Goal: Check status: Check status

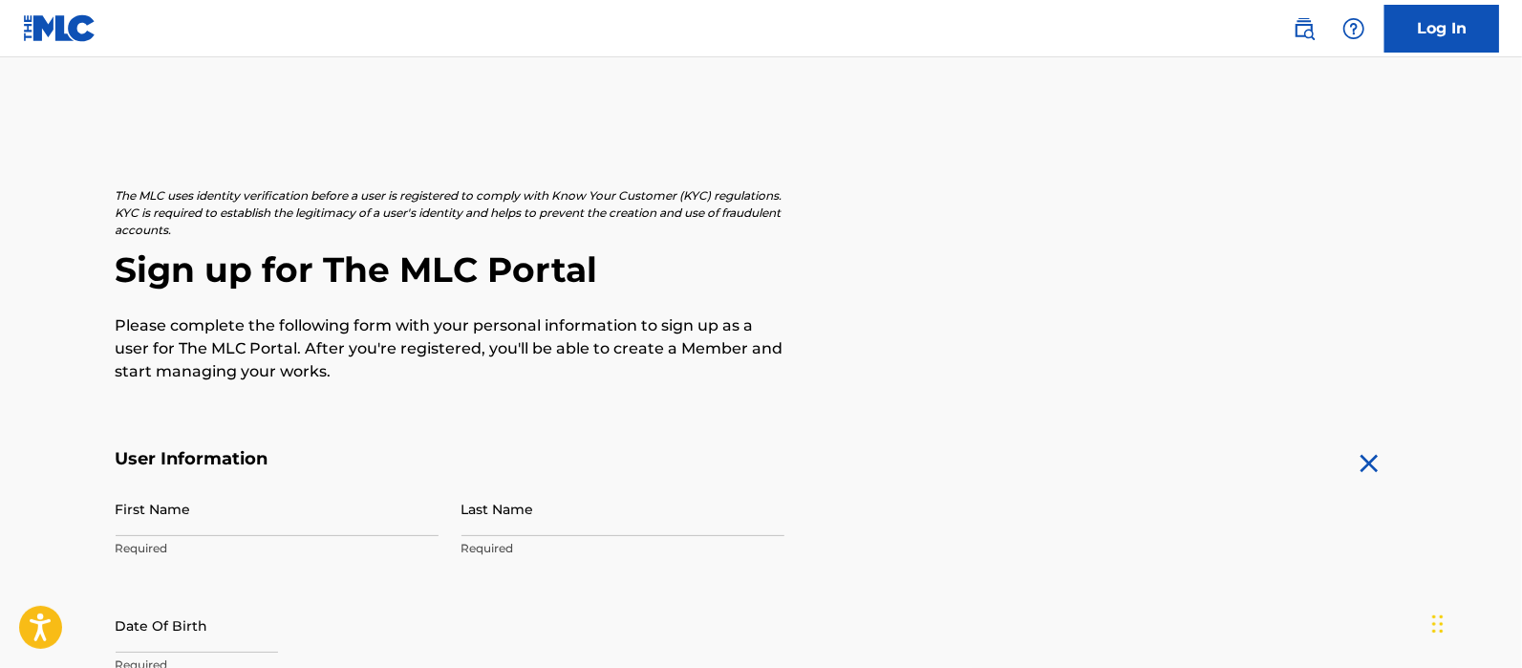
click at [1393, 54] on nav "Log In" at bounding box center [761, 28] width 1522 height 57
click at [1396, 48] on link "Log In" at bounding box center [1441, 29] width 115 height 48
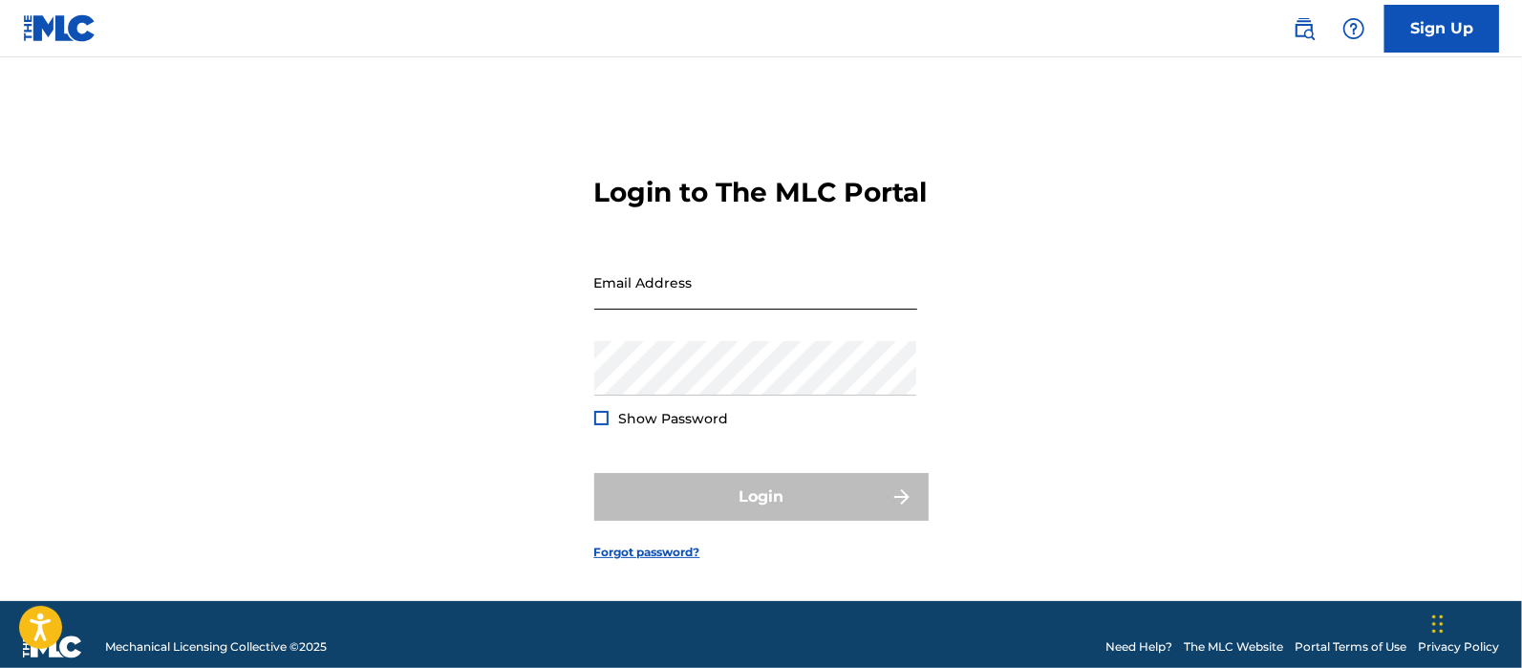
click at [681, 297] on input "Email Address" at bounding box center [755, 282] width 323 height 54
type input "[EMAIL_ADDRESS][DOMAIN_NAME]"
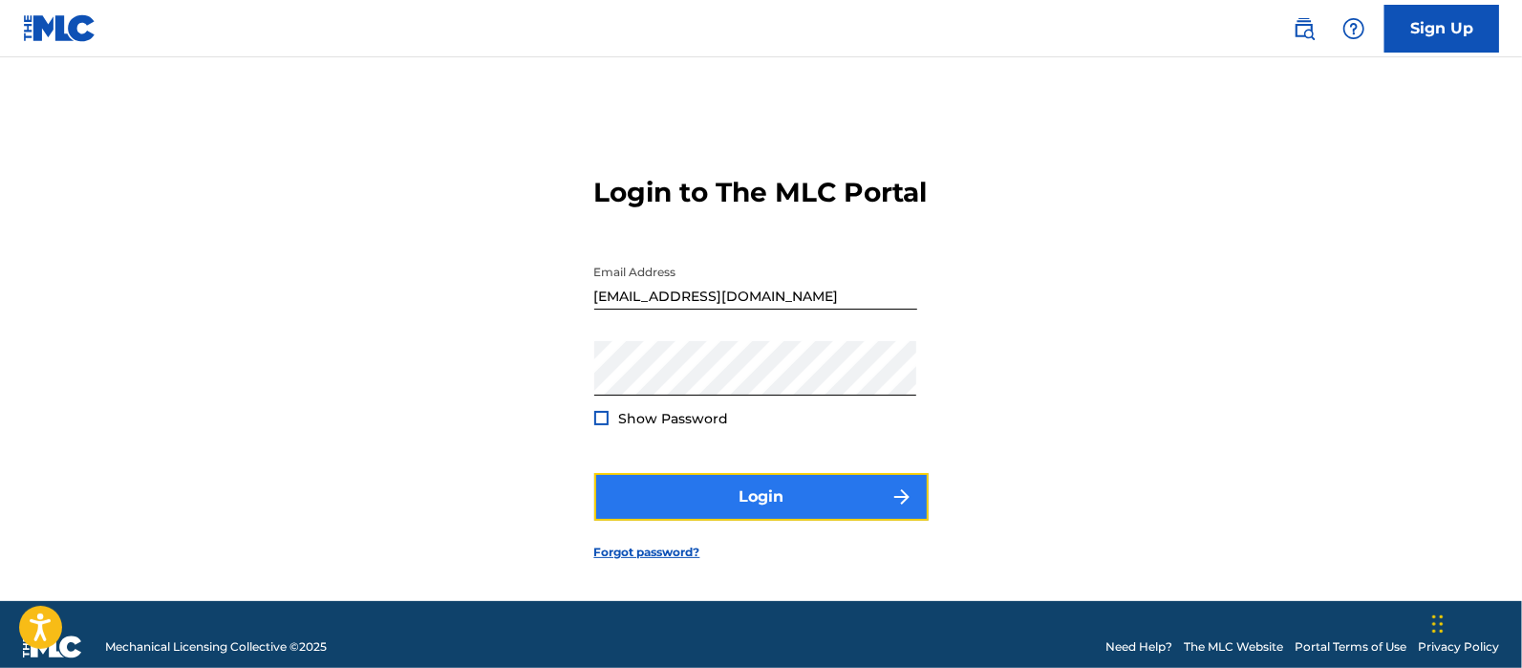
click at [709, 521] on button "Login" at bounding box center [761, 497] width 334 height 48
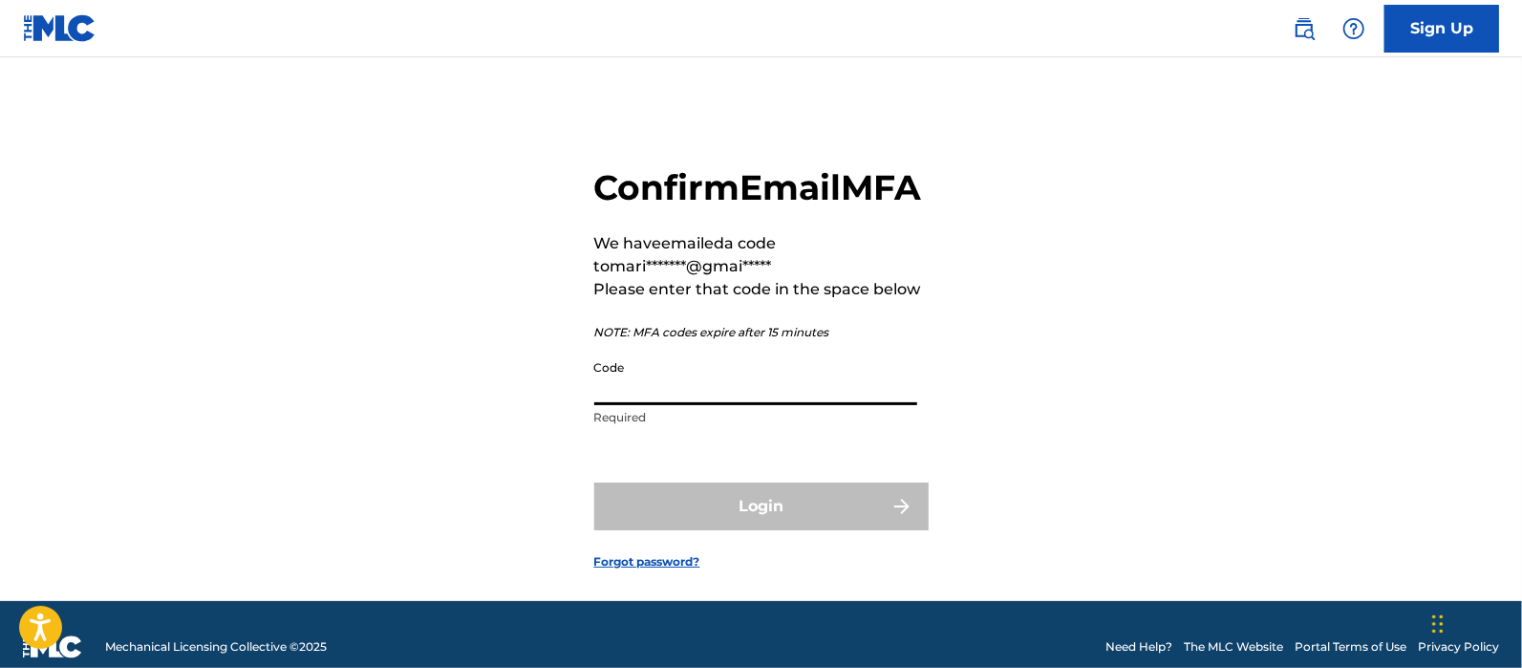
click at [707, 405] on input "Code" at bounding box center [755, 378] width 323 height 54
paste input "244535"
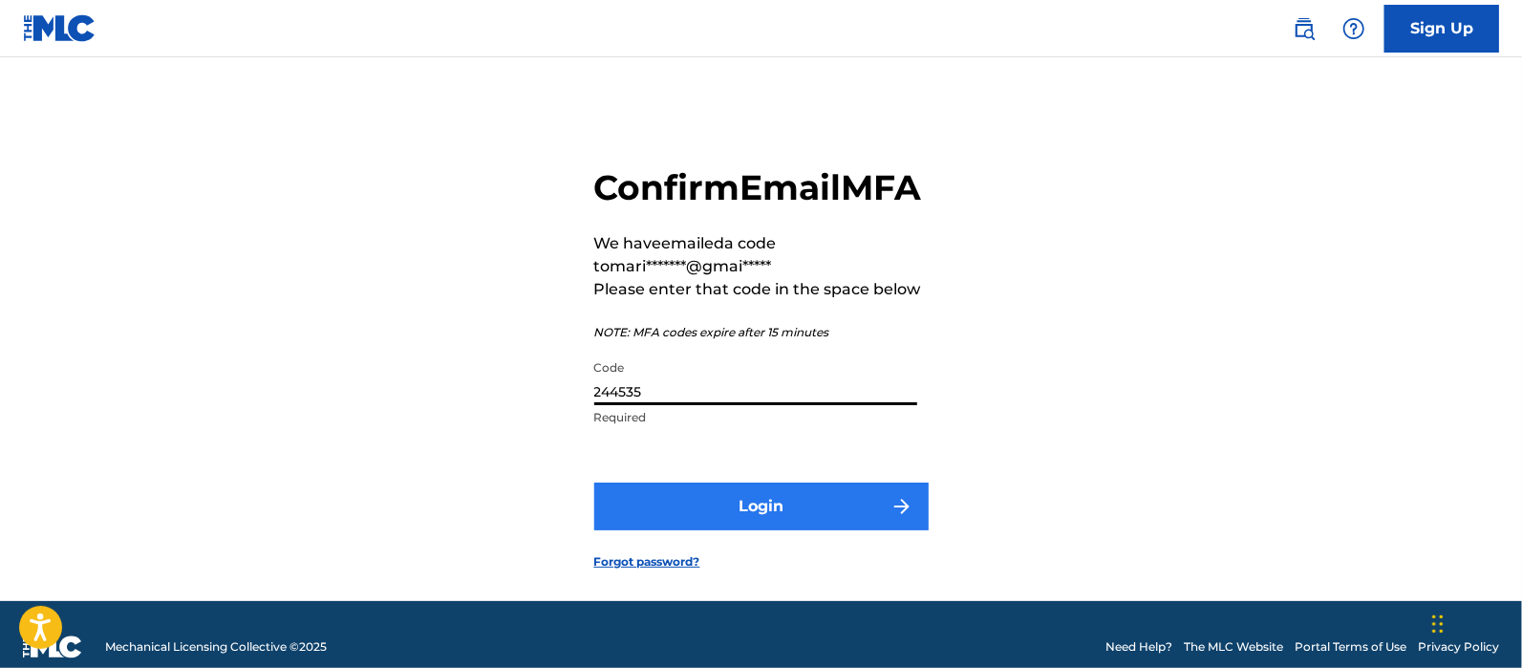
type input "244535"
click at [663, 530] on button "Login" at bounding box center [761, 506] width 334 height 48
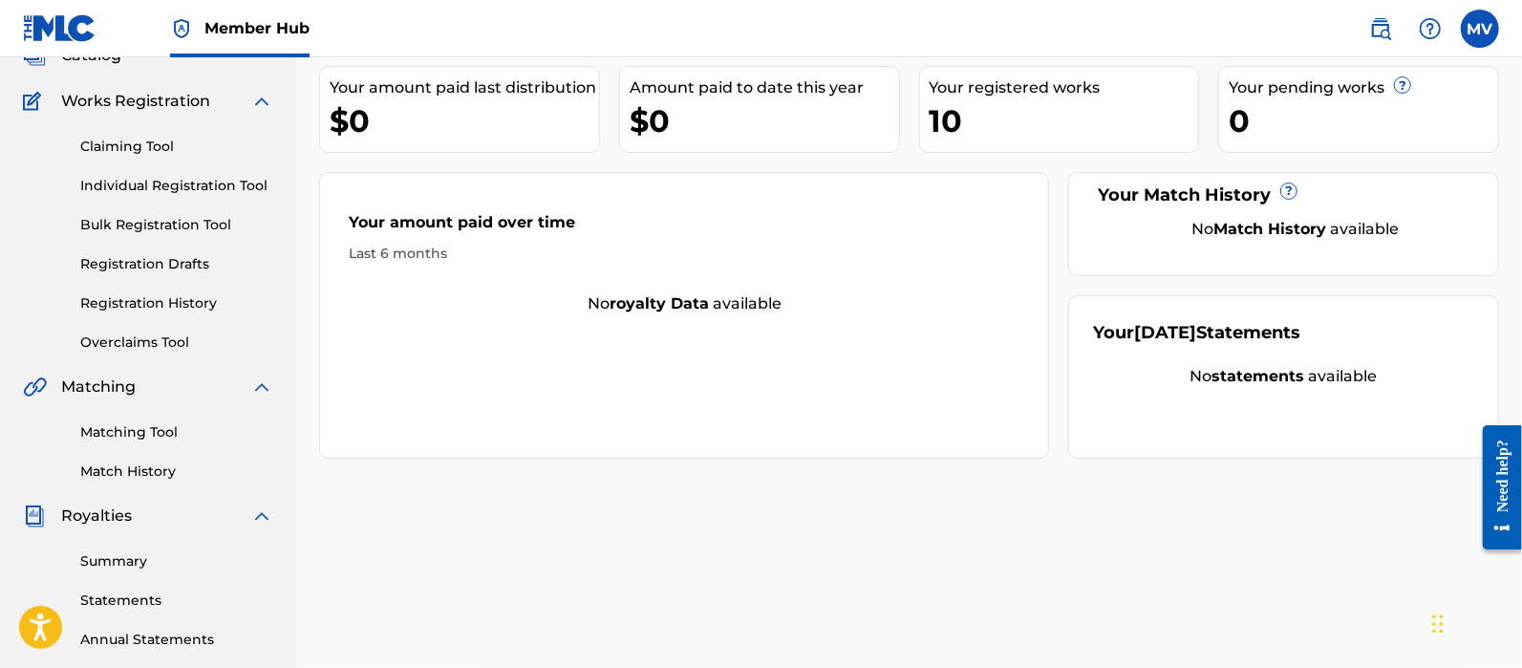
scroll to position [238, 0]
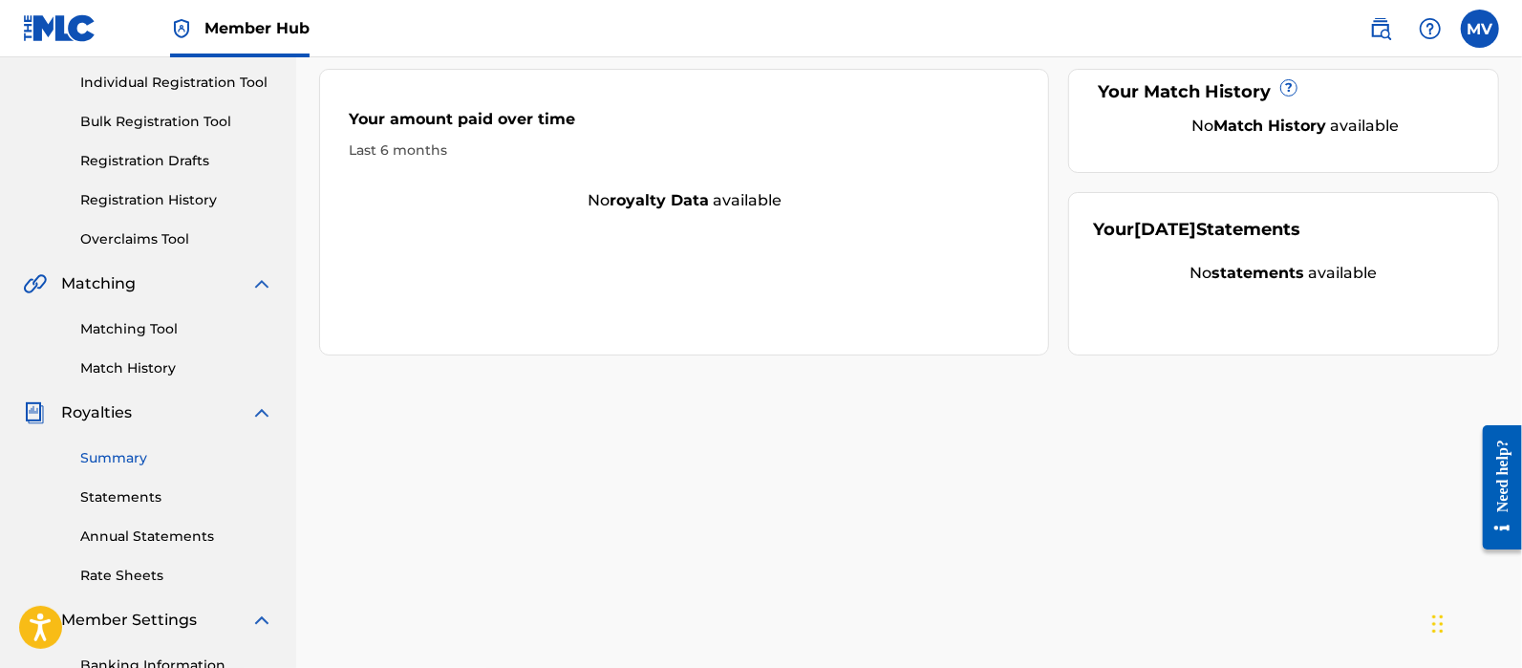
click at [124, 448] on link "Summary" at bounding box center [176, 458] width 193 height 20
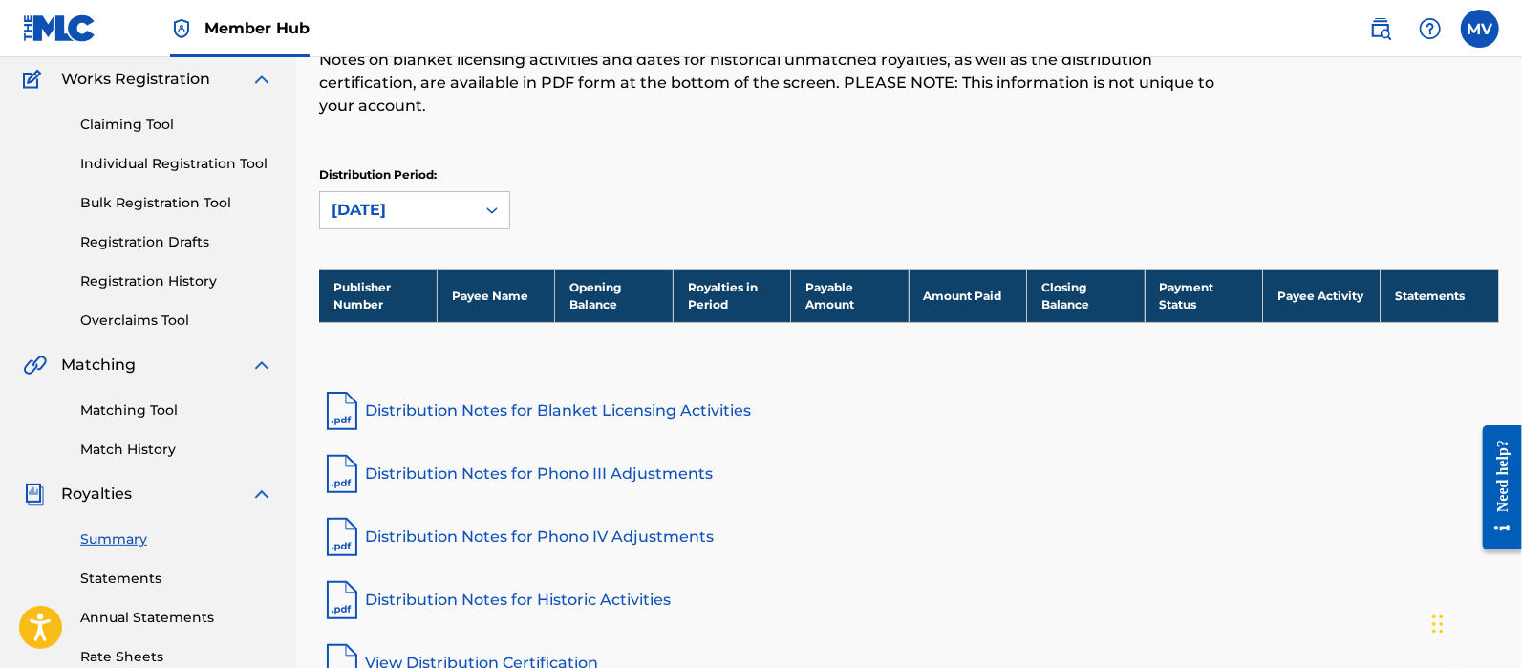
scroll to position [118, 0]
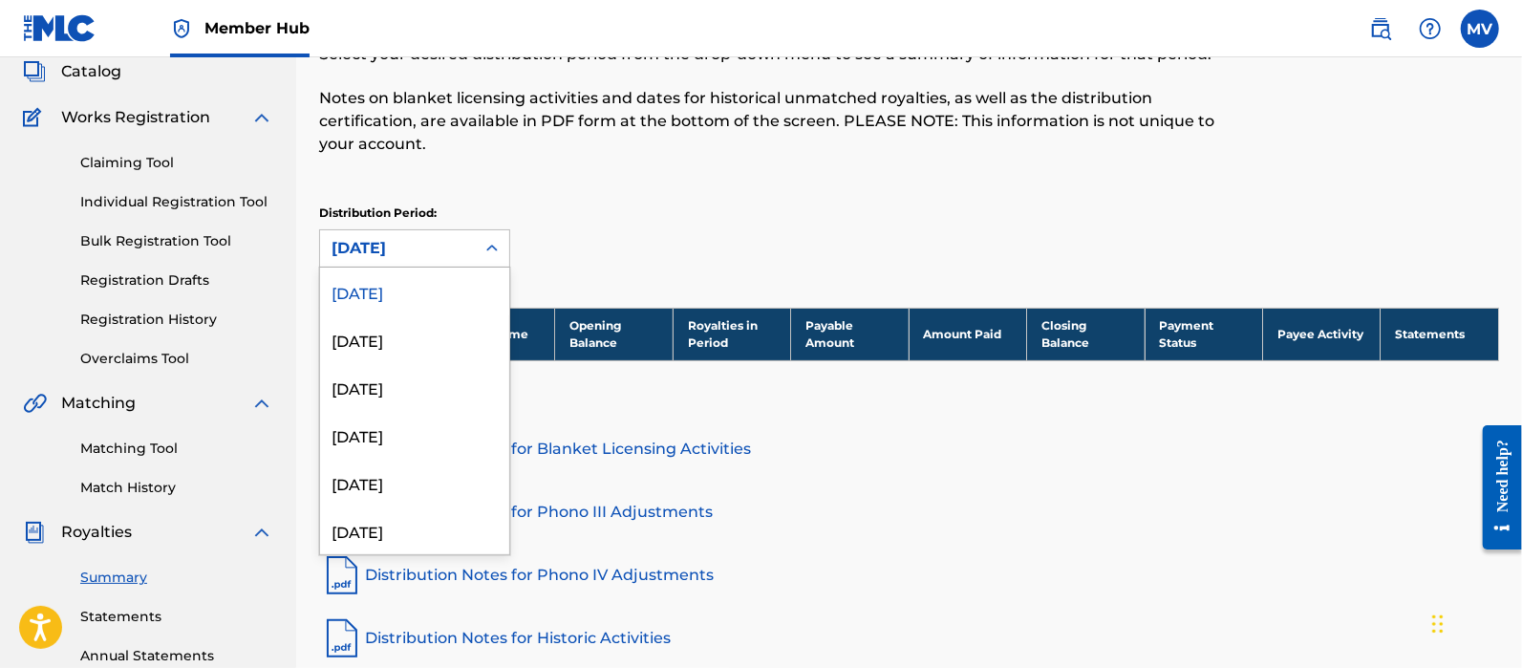
click at [472, 265] on div "[DATE]" at bounding box center [397, 248] width 155 height 36
click at [444, 281] on div "[DATE]" at bounding box center [414, 291] width 189 height 48
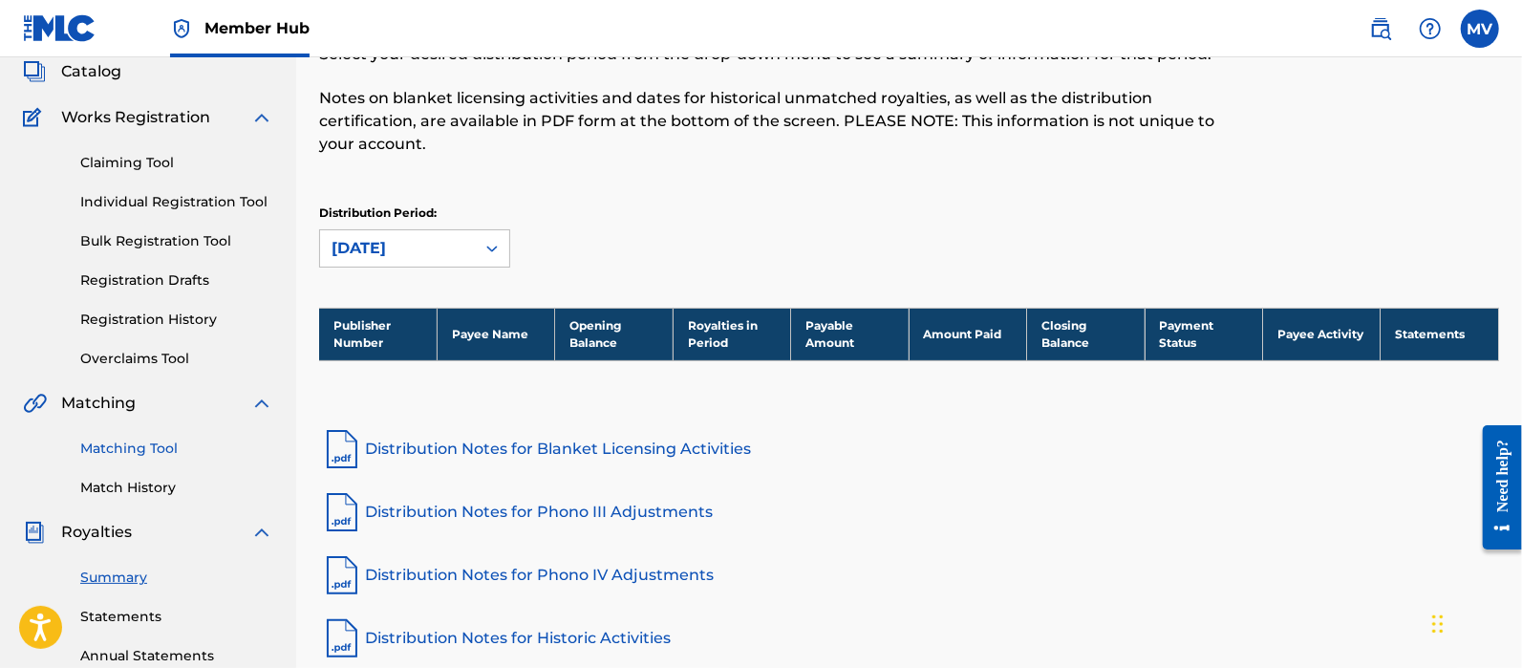
scroll to position [358, 0]
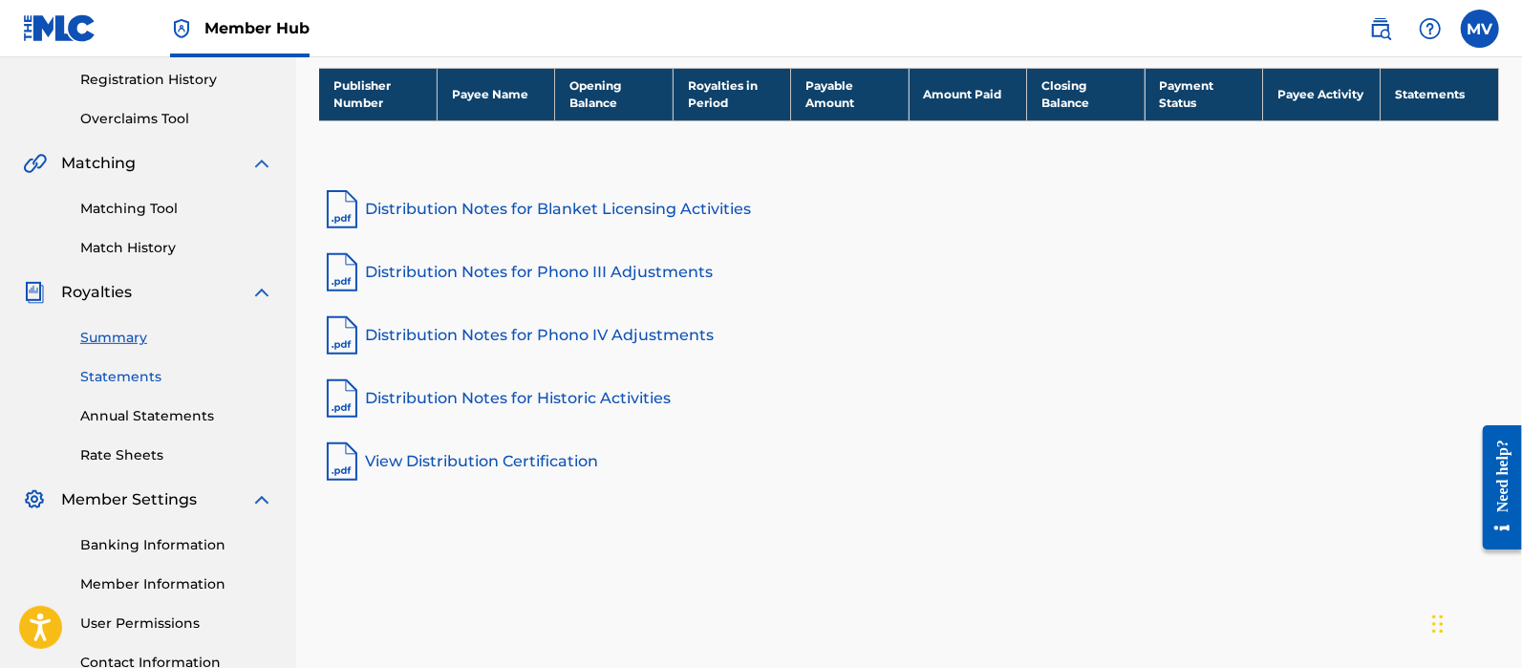
click at [145, 371] on link "Statements" at bounding box center [176, 377] width 193 height 20
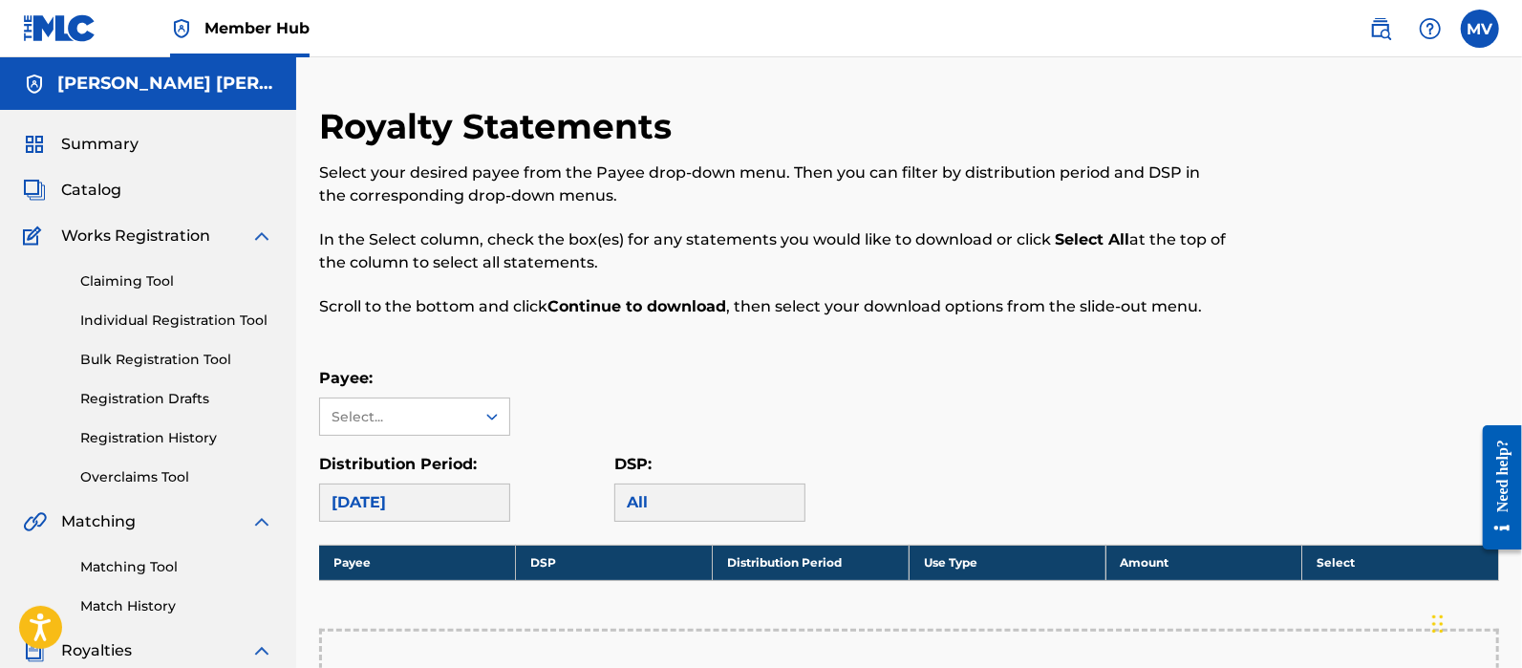
scroll to position [358, 0]
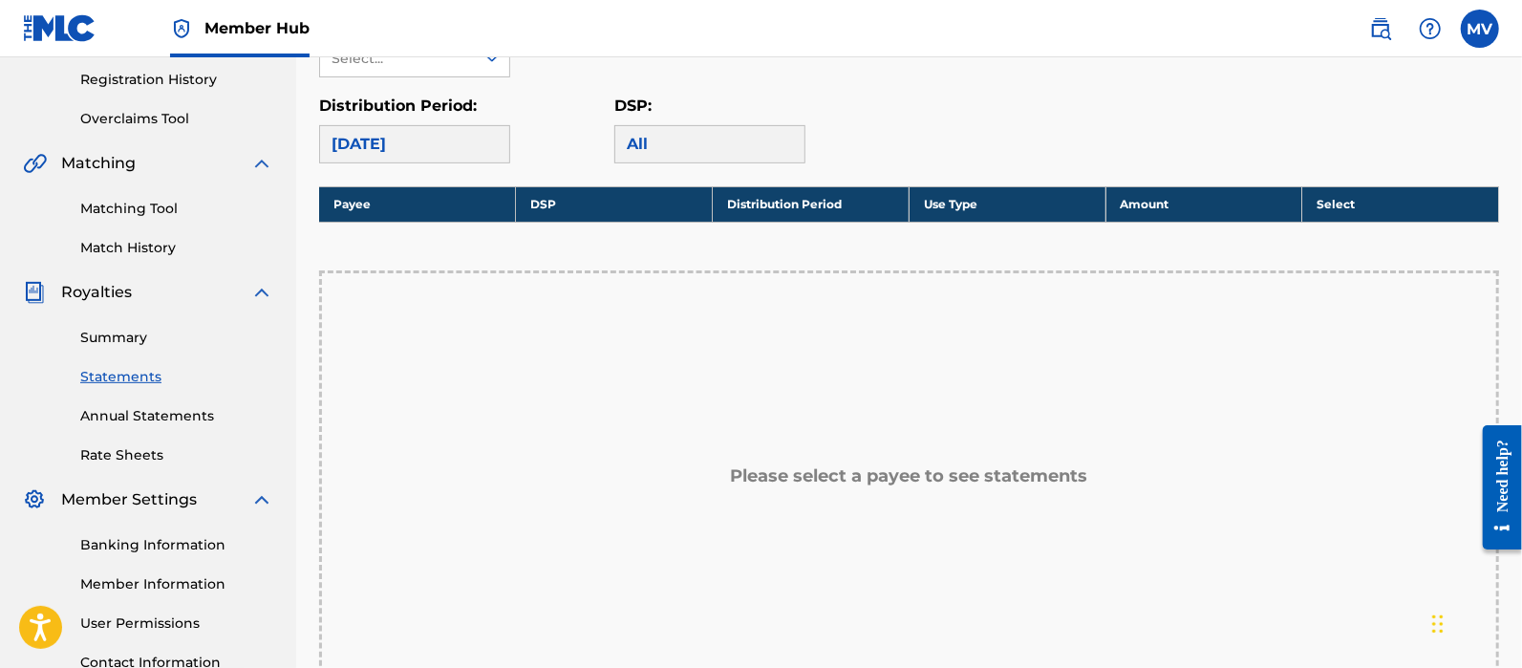
click at [435, 54] on nav "Member Hub MV MV [PERSON_NAME] [PERSON_NAME] [EMAIL_ADDRESS][DOMAIN_NAME] Notif…" at bounding box center [761, 28] width 1522 height 57
click at [435, 61] on div "Select..." at bounding box center [396, 59] width 130 height 20
click at [415, 162] on div "Royalty Statements Select your desired payee from the Payee drop-down menu. The…" at bounding box center [909, 315] width 1180 height 1137
click at [416, 160] on div "[DATE]" at bounding box center [414, 144] width 191 height 38
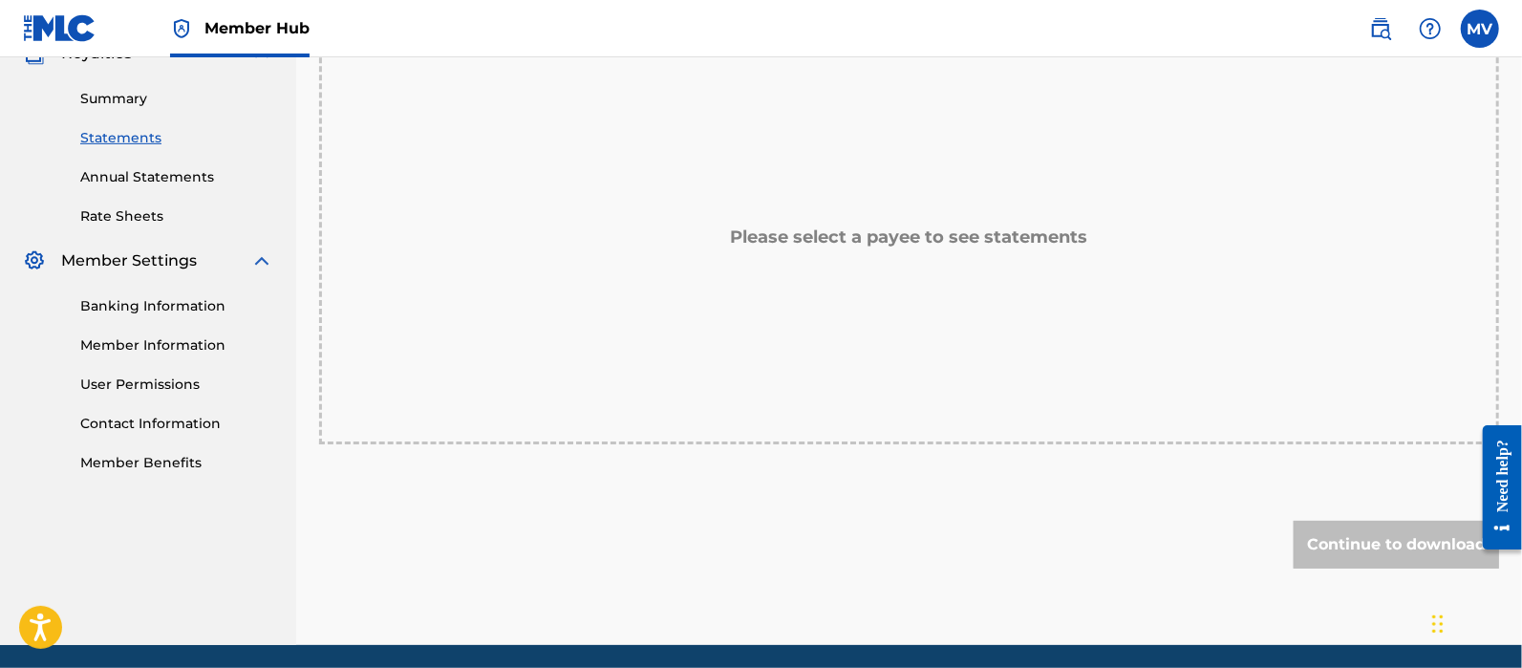
click at [903, 382] on div "Please select a payee to see statements" at bounding box center [909, 238] width 1180 height 413
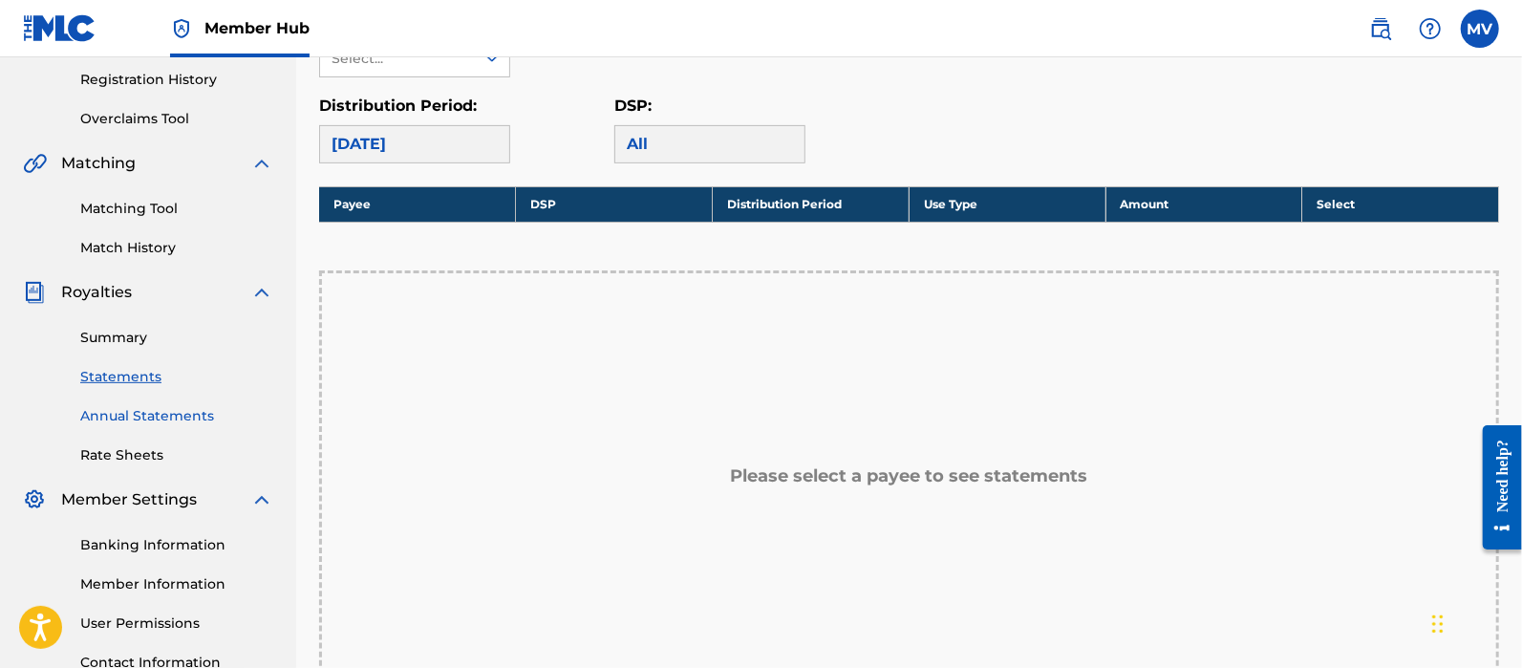
click at [117, 412] on link "Annual Statements" at bounding box center [176, 416] width 193 height 20
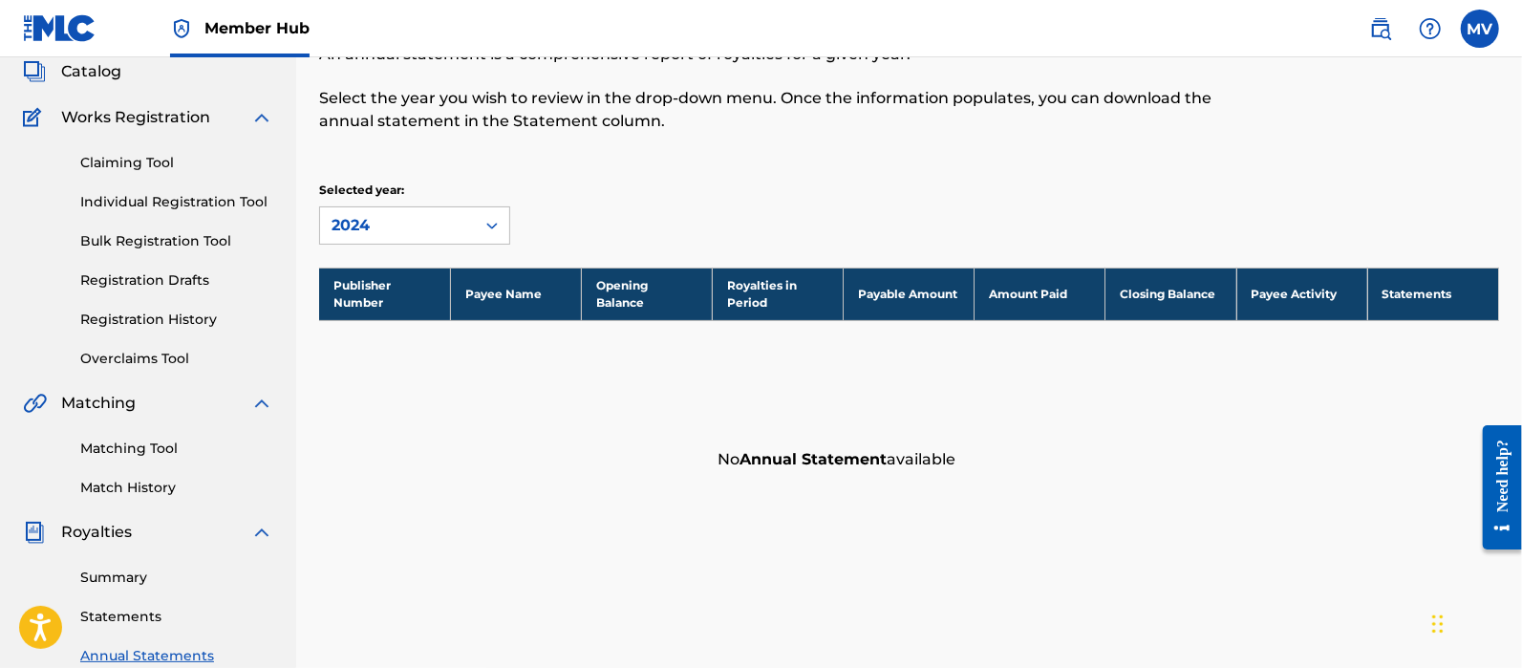
scroll to position [516, 0]
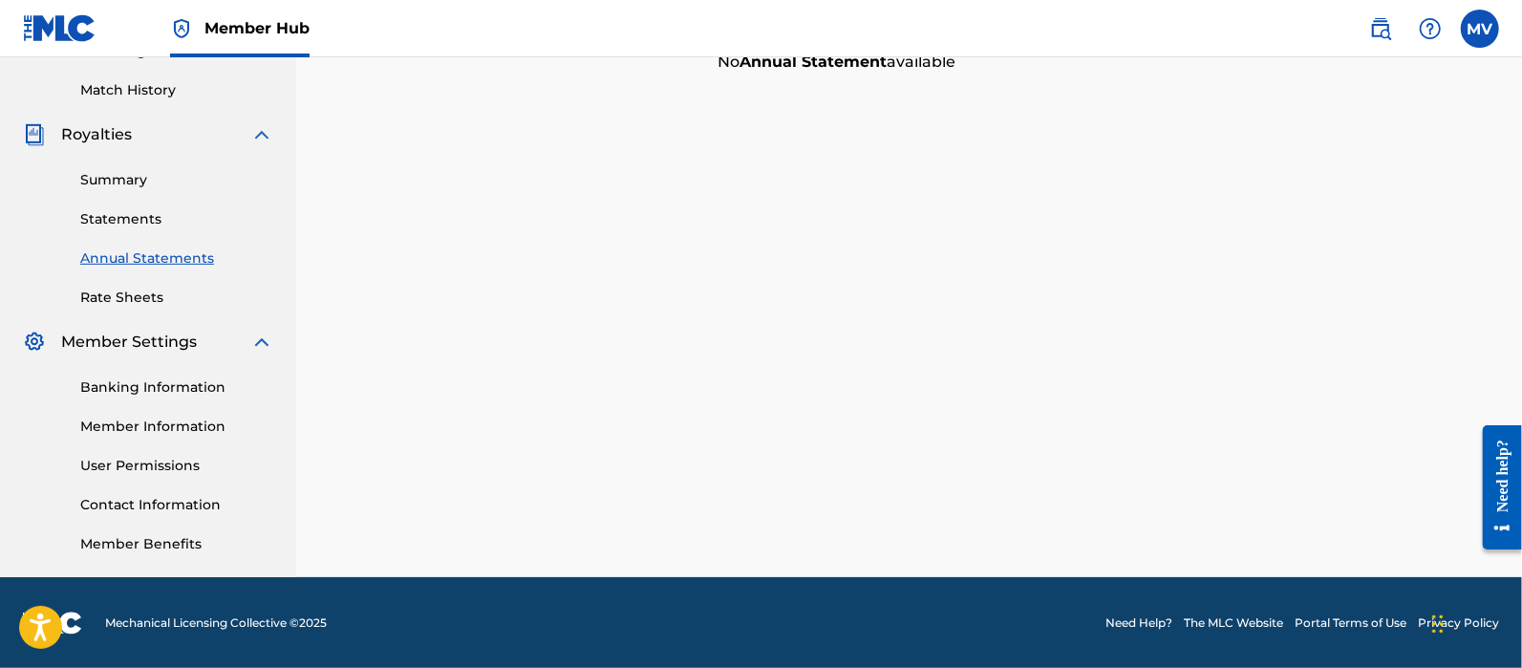
click at [146, 287] on link "Rate Sheets" at bounding box center [176, 297] width 193 height 20
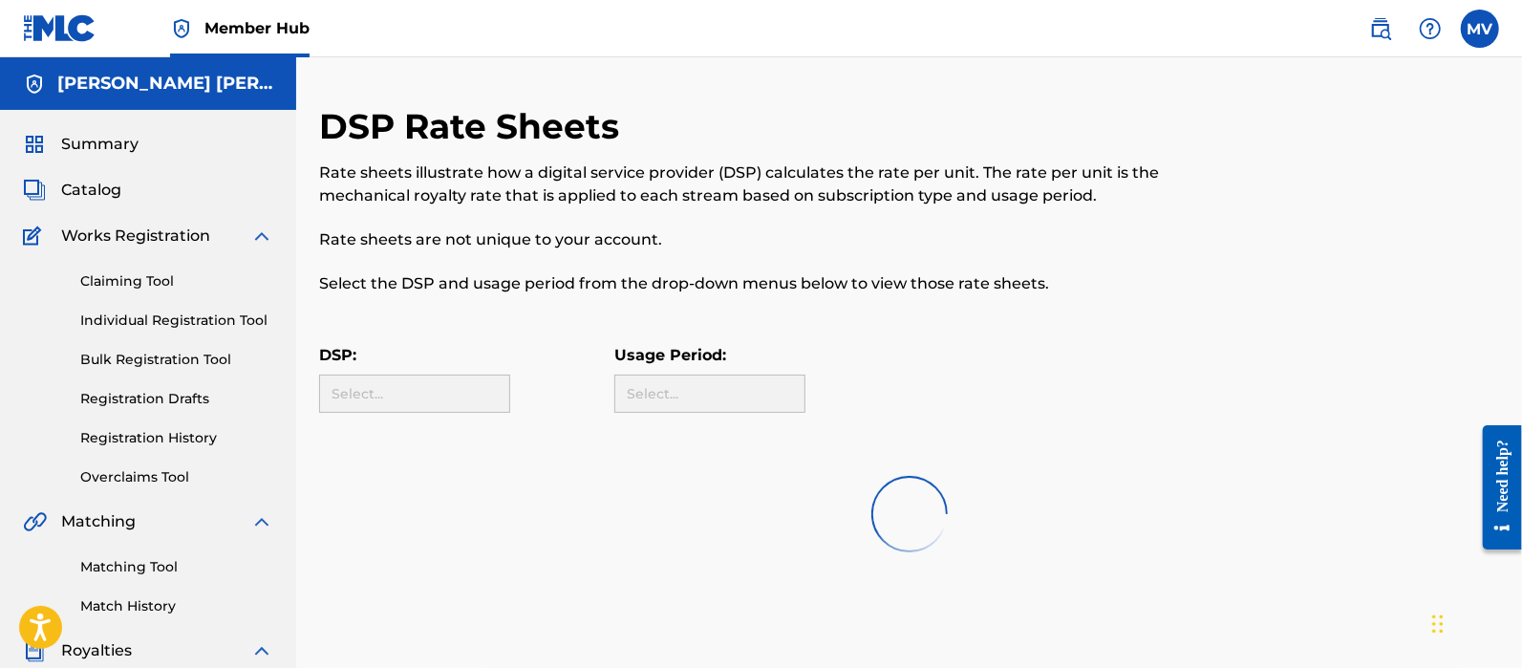
click at [144, 295] on div "Claiming Tool Individual Registration Tool Bulk Registration Tool Registration …" at bounding box center [148, 367] width 250 height 240
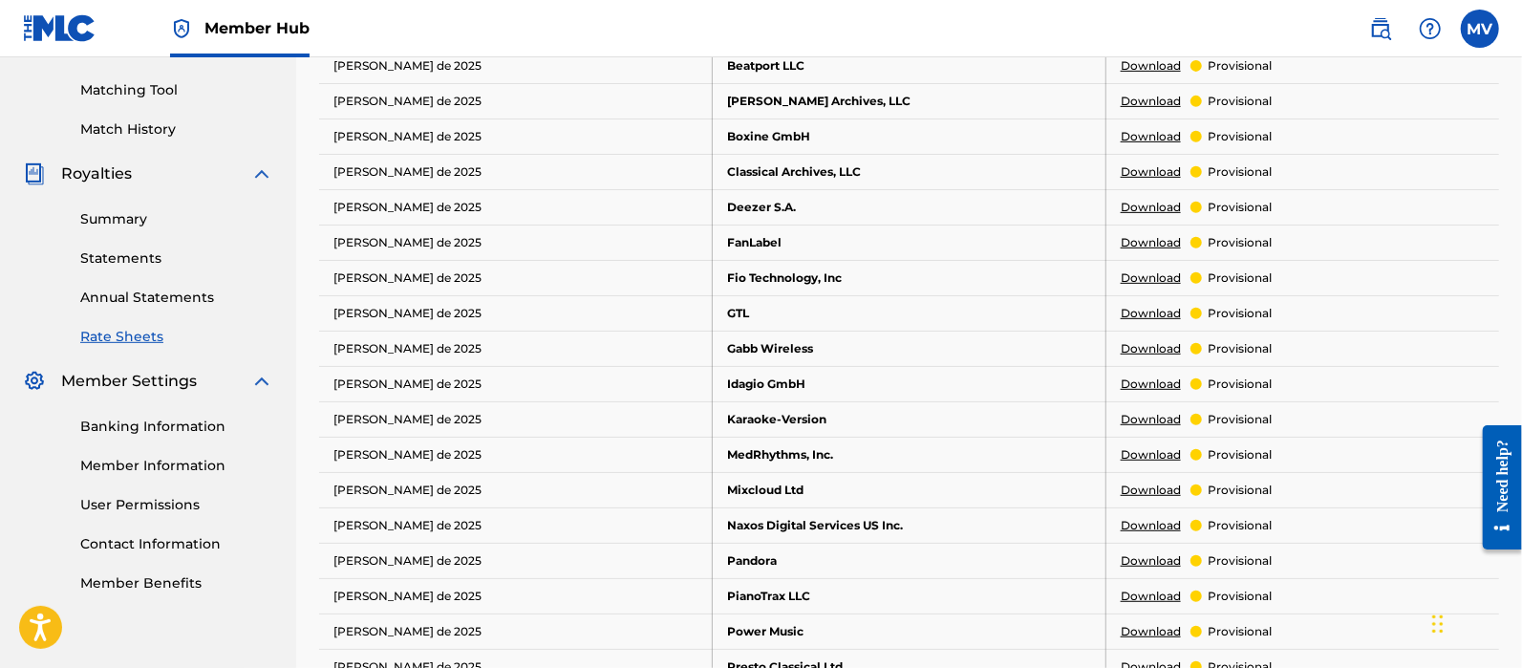
scroll to position [118, 0]
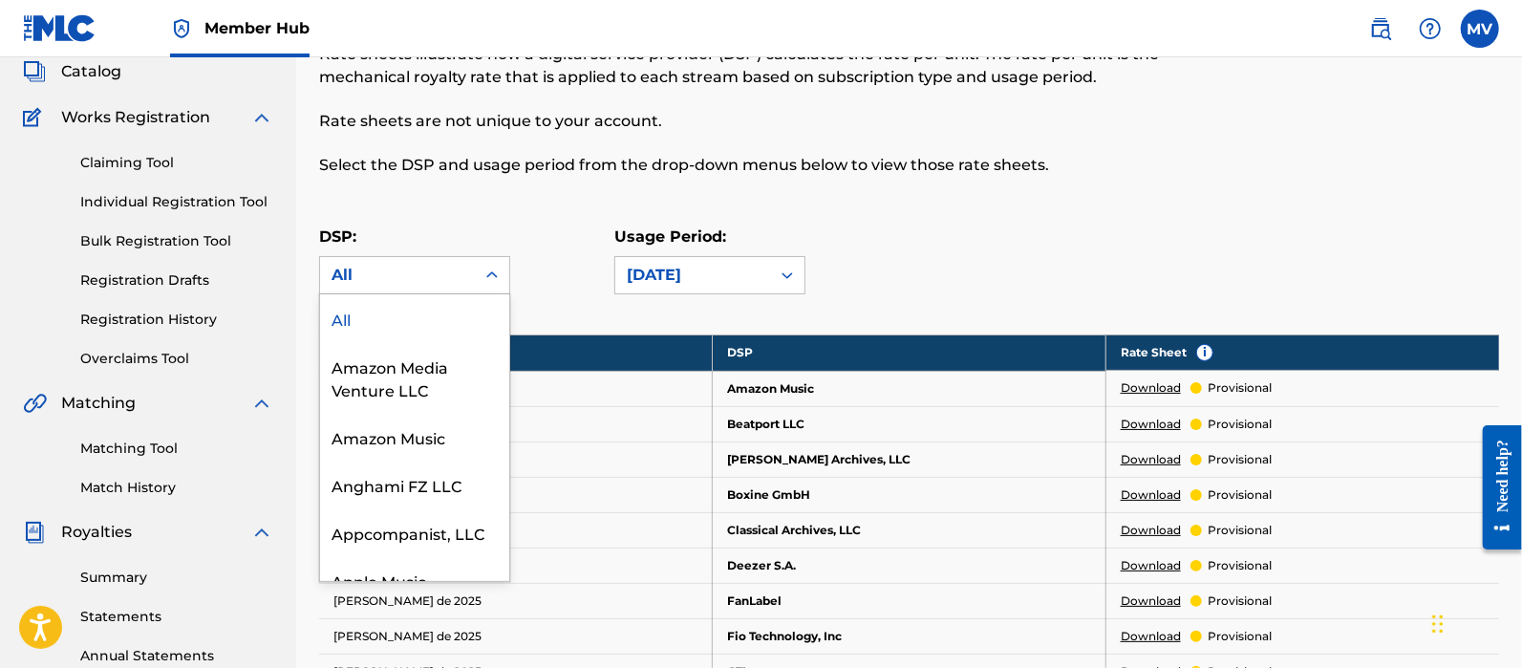
click at [460, 273] on div "All" at bounding box center [397, 275] width 132 height 23
click at [946, 236] on div "DSP: 73 results available. Use Up and Down to choose options, press Enter to se…" at bounding box center [909, 268] width 1180 height 86
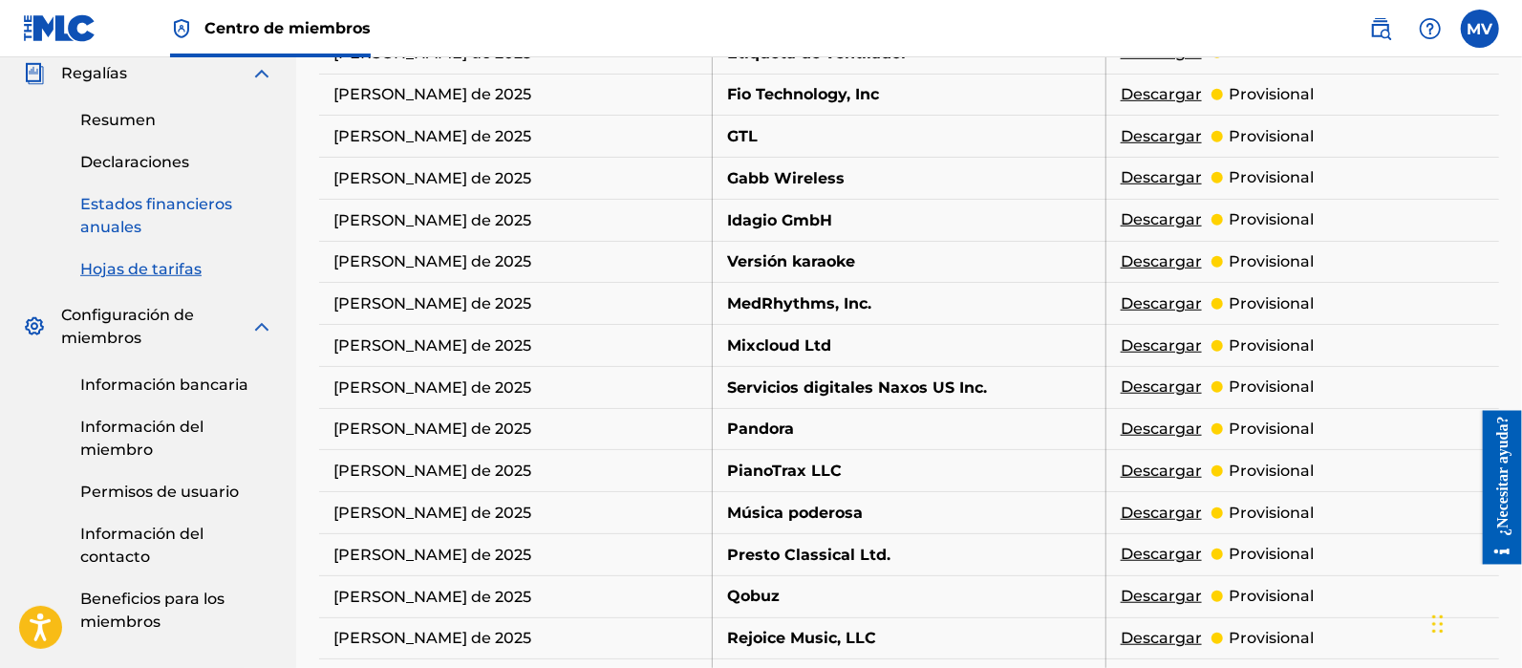
scroll to position [716, 0]
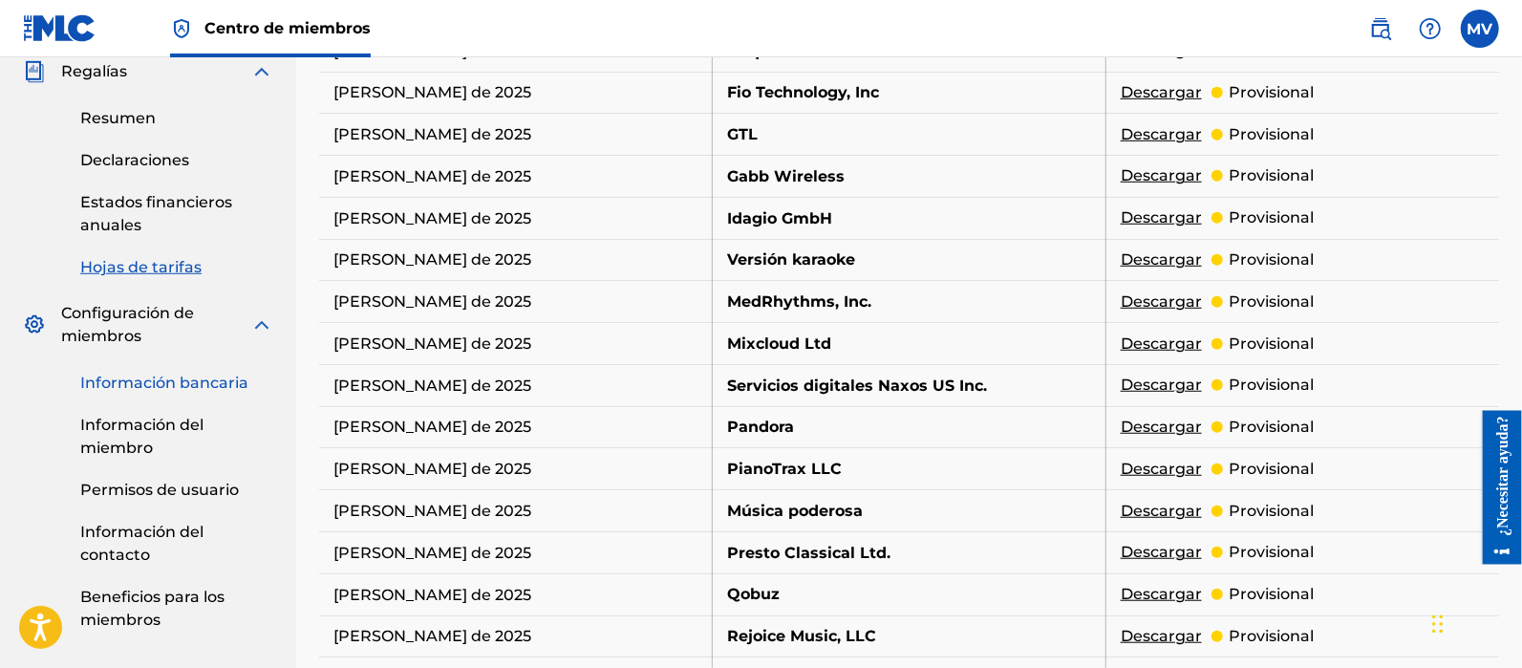
click at [216, 384] on font "Información bancaria" at bounding box center [164, 382] width 168 height 18
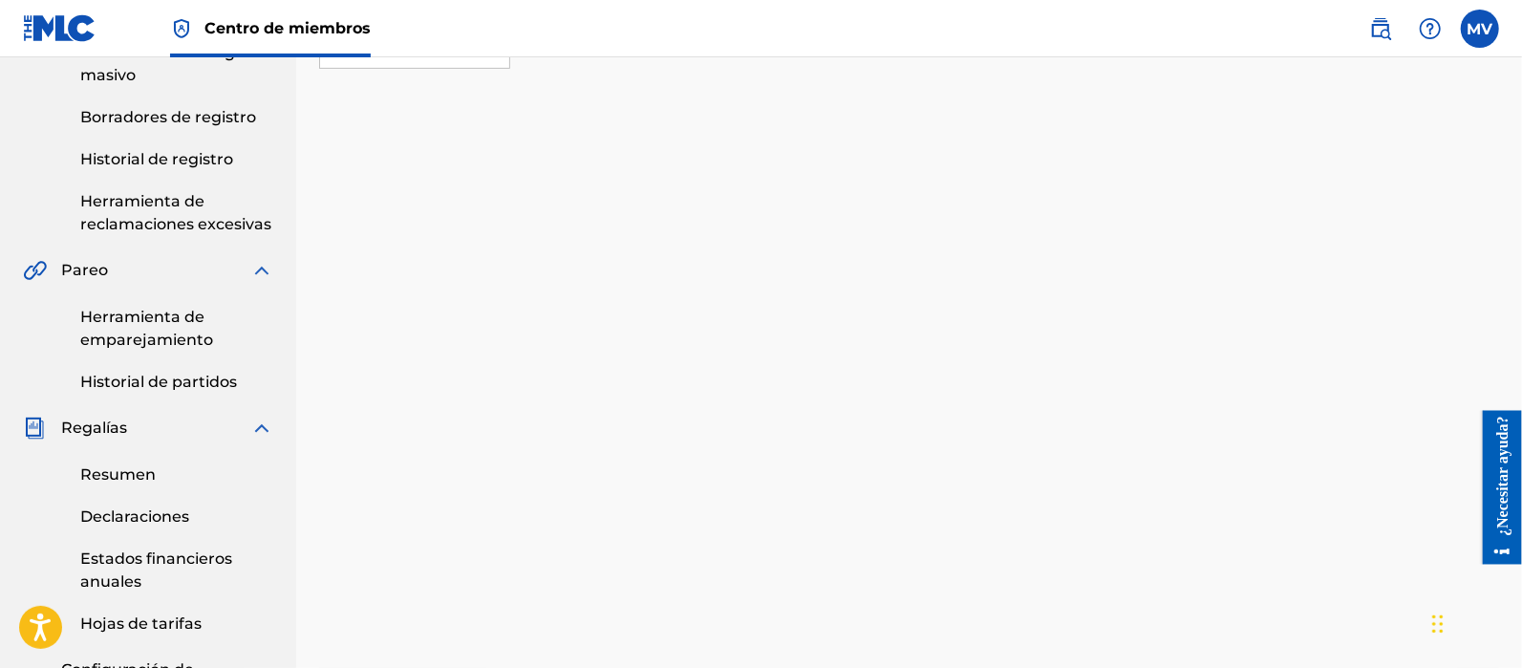
scroll to position [477, 0]
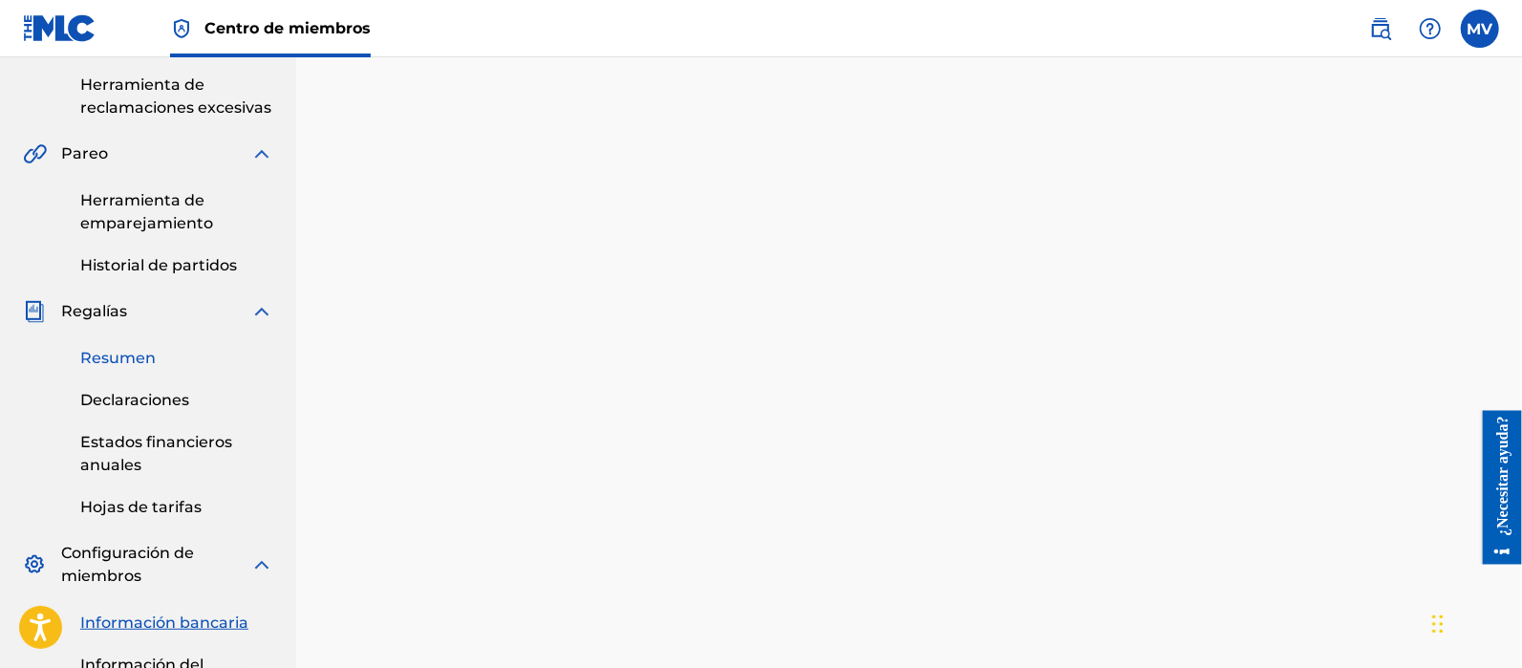
click at [138, 360] on font "Resumen" at bounding box center [117, 358] width 75 height 18
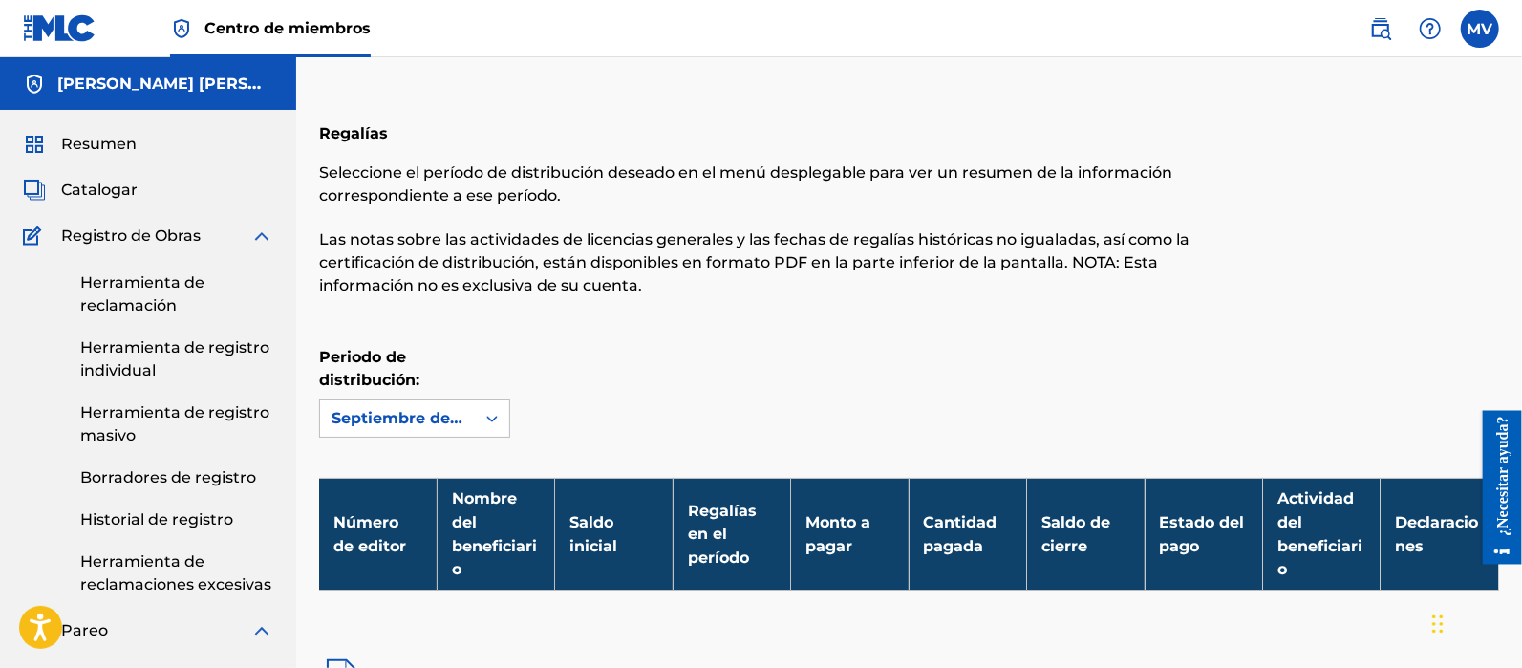
scroll to position [238, 0]
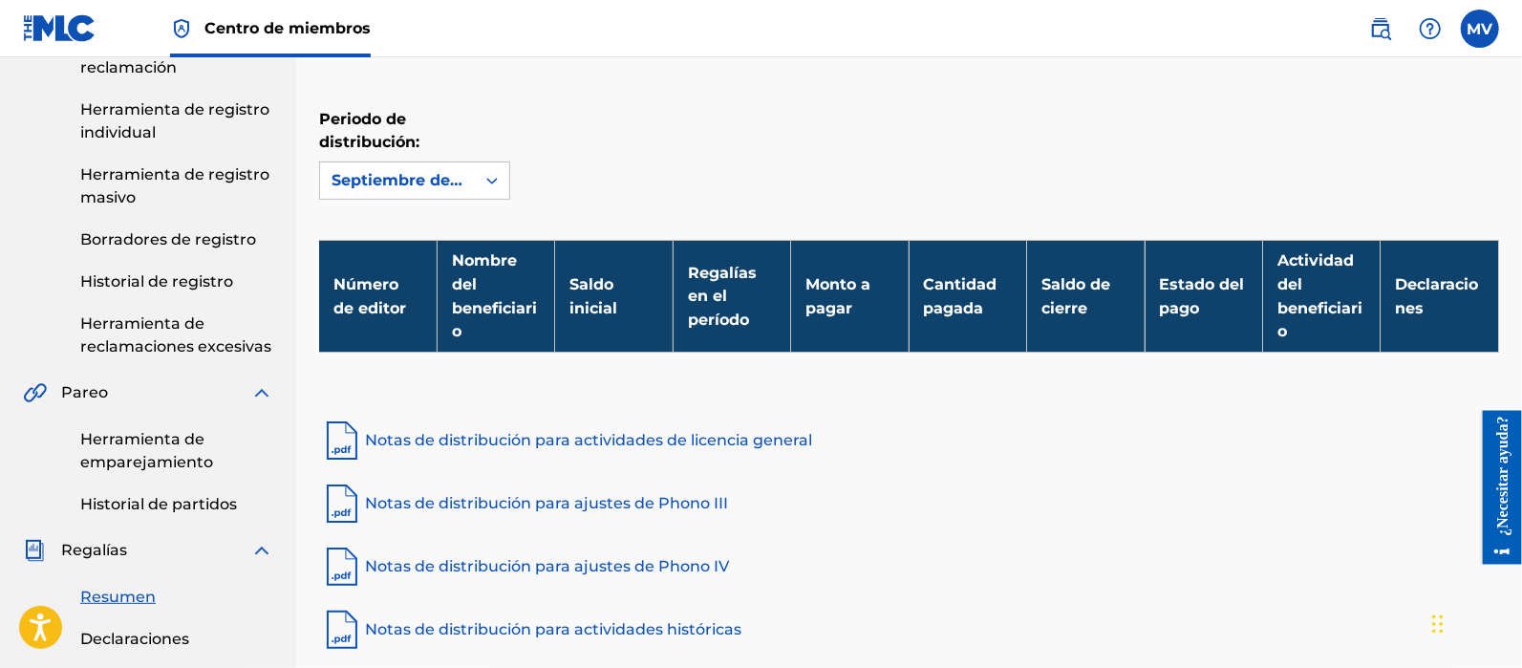
click at [378, 313] on font "Número de editor" at bounding box center [369, 296] width 73 height 42
click at [1161, 324] on th "Estado del pago" at bounding box center [1202, 296] width 117 height 113
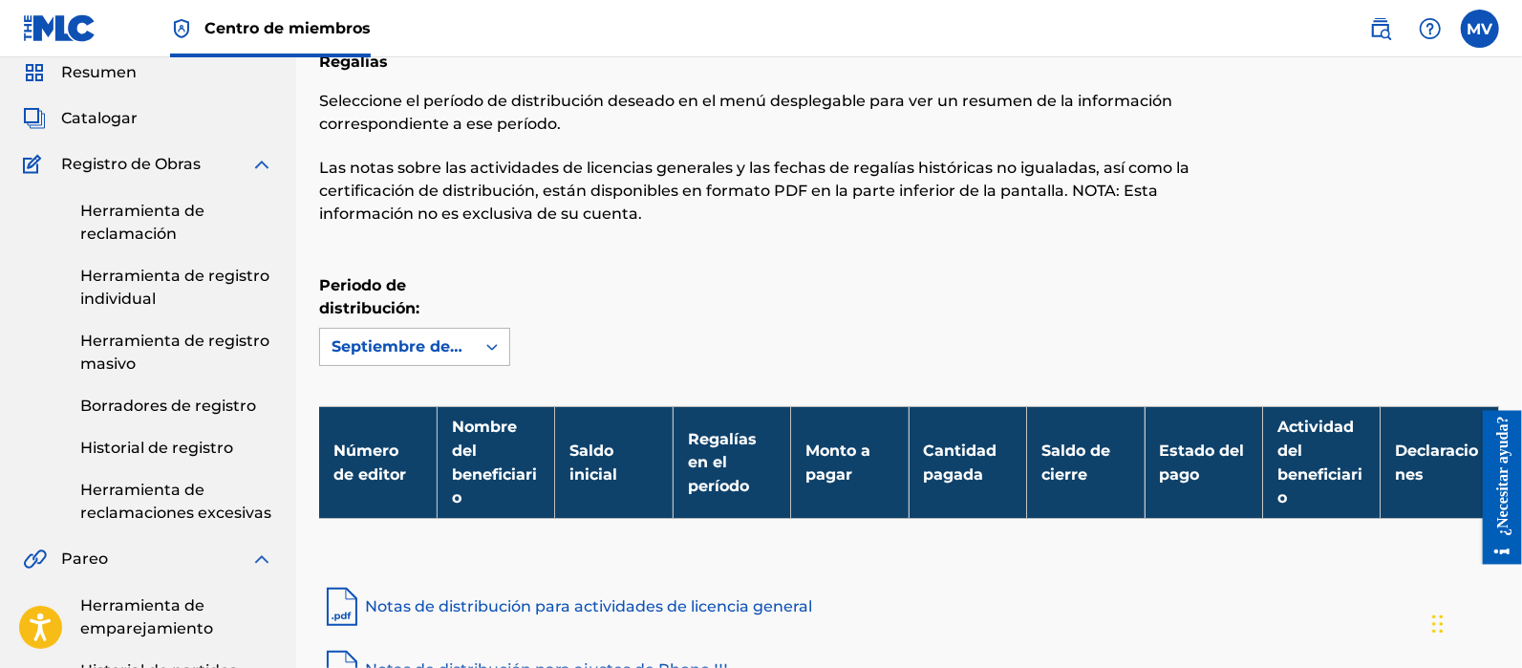
scroll to position [0, 0]
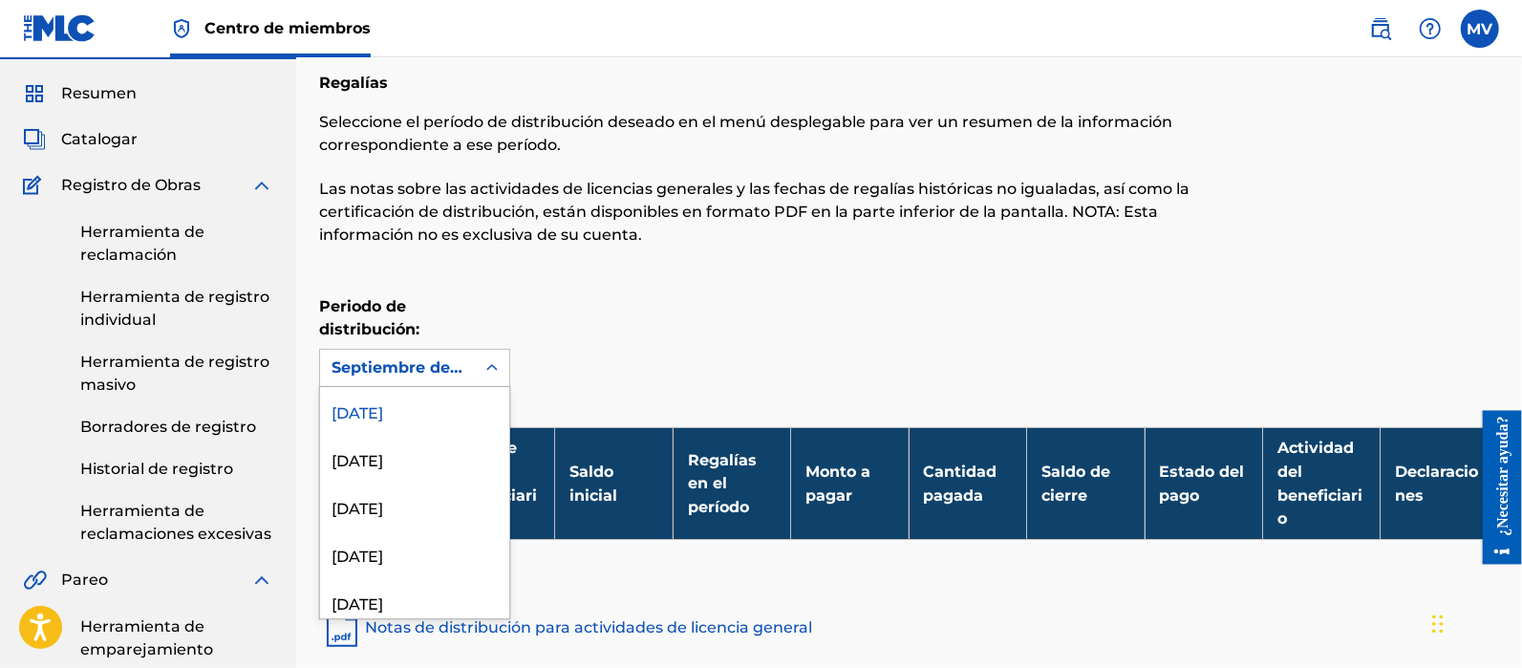
click at [468, 387] on div "54 results available. Use Up and Down to choose options, press Enter to select …" at bounding box center [414, 368] width 191 height 38
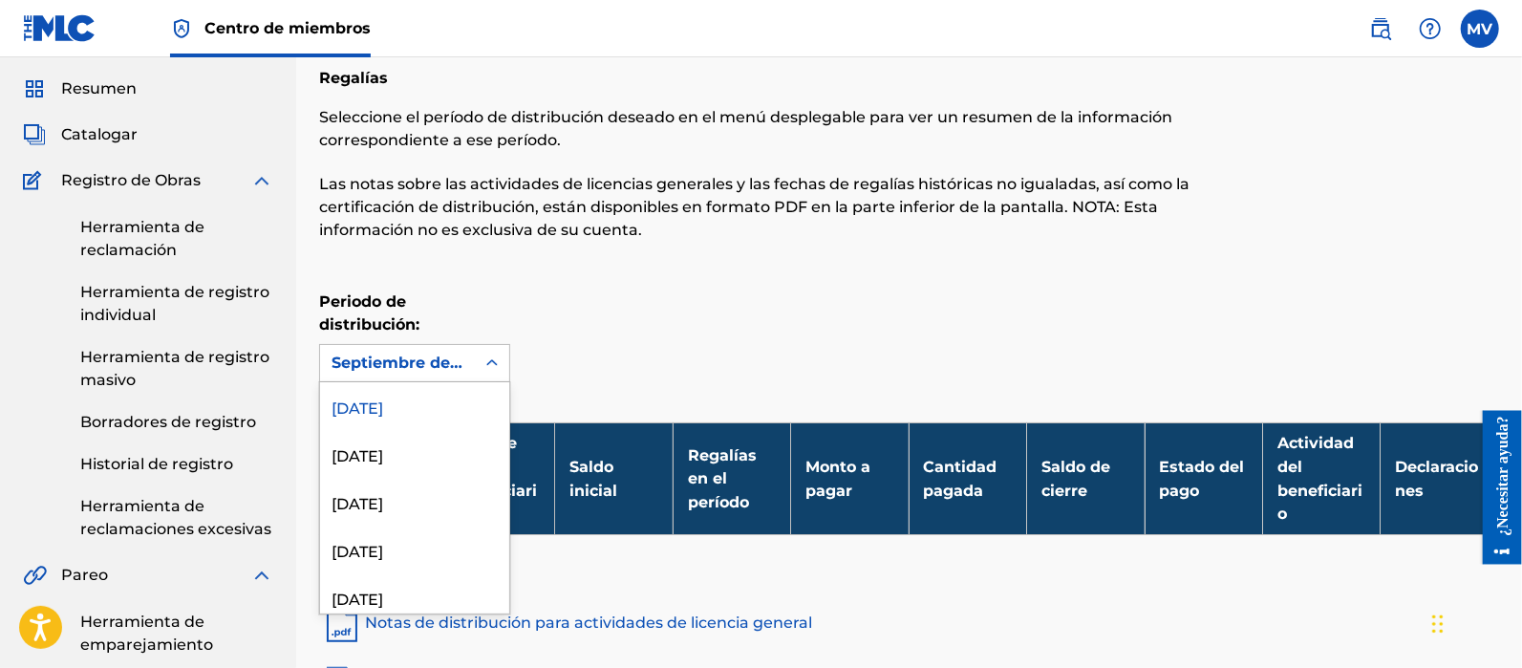
scroll to position [56, 0]
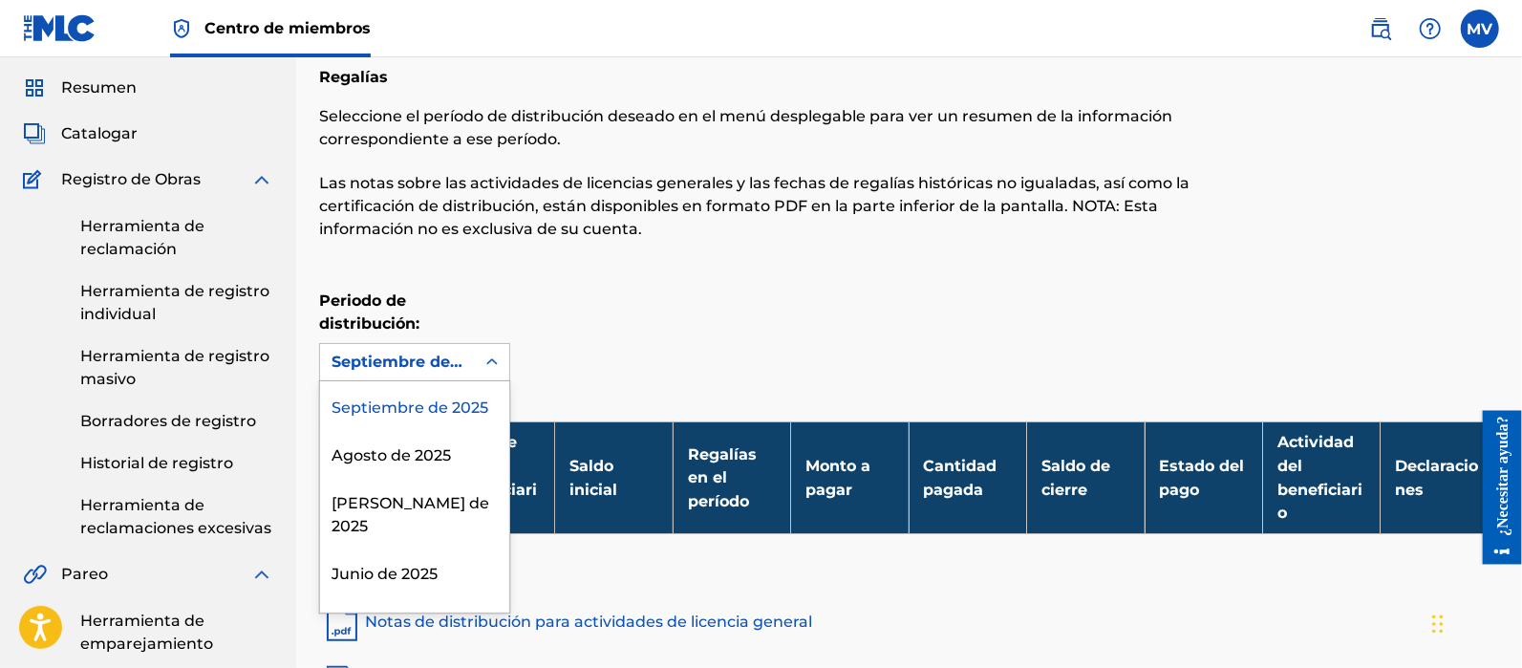
click at [411, 399] on font "Septiembre de 2025" at bounding box center [409, 407] width 157 height 18
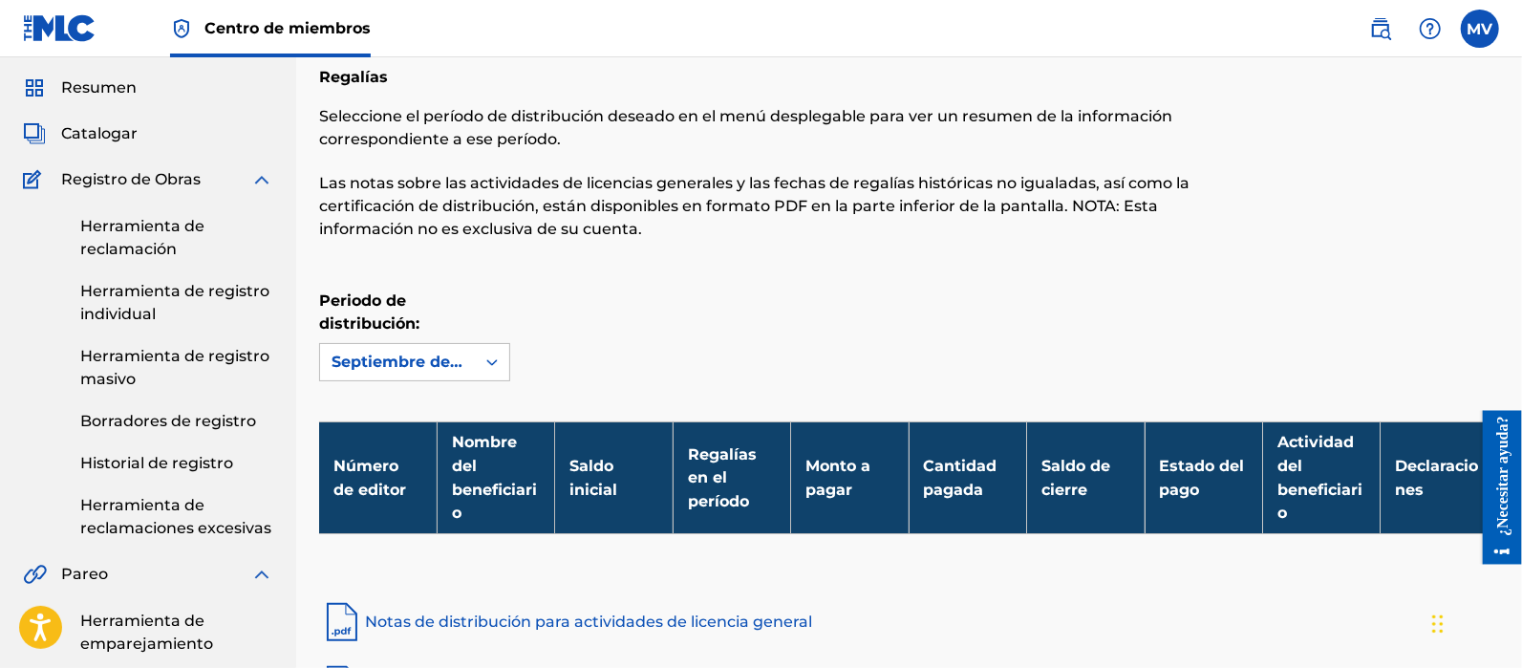
click at [544, 627] on font "Notas de distribución para actividades de licencia general" at bounding box center [588, 621] width 447 height 18
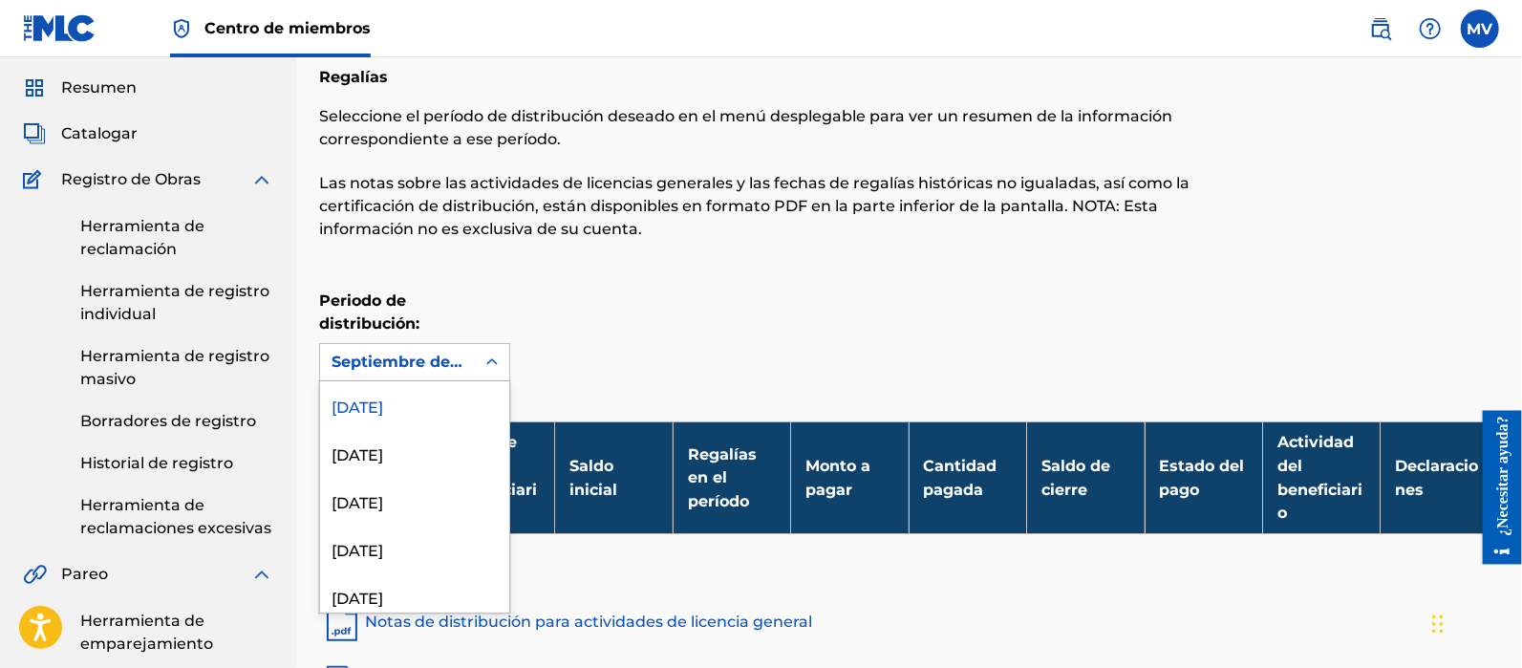
click at [417, 370] on font "Septiembre de 2025" at bounding box center [411, 361] width 160 height 18
click at [407, 403] on font "Septiembre de 2025" at bounding box center [409, 407] width 157 height 18
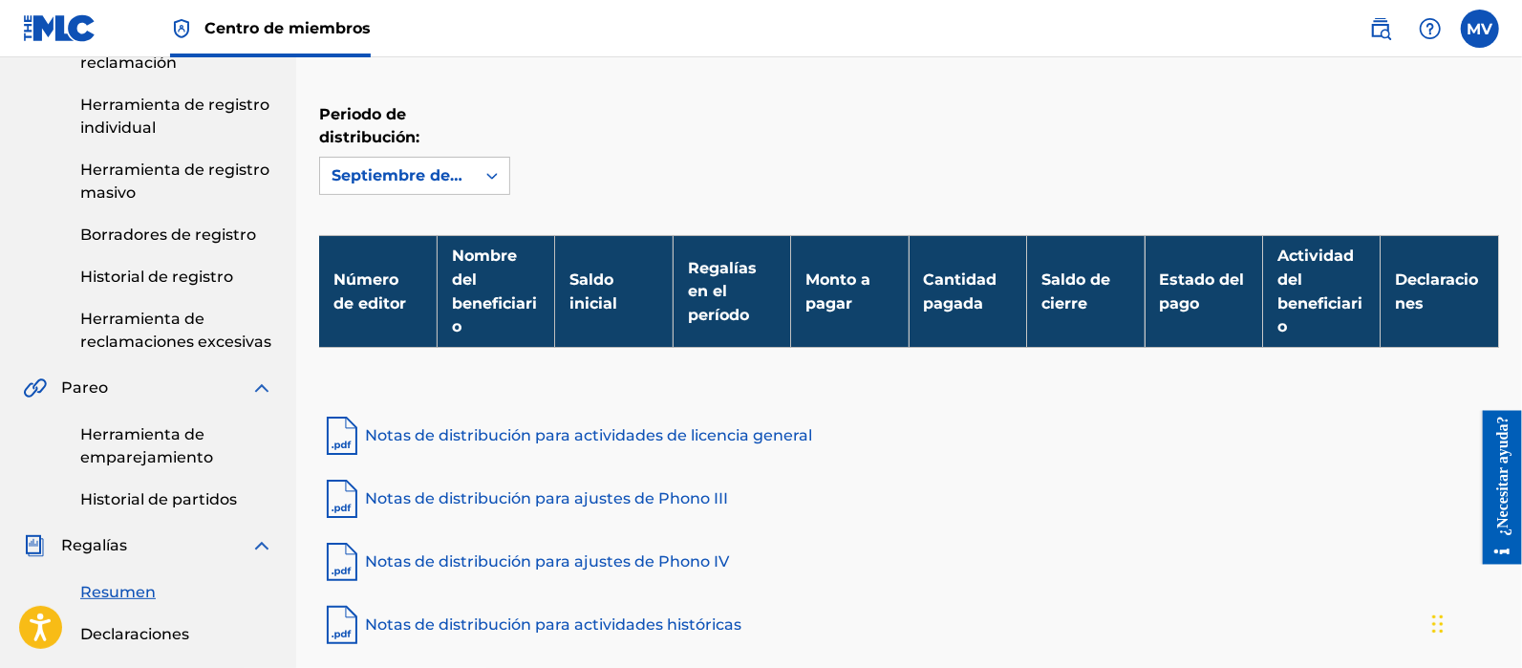
scroll to position [295, 0]
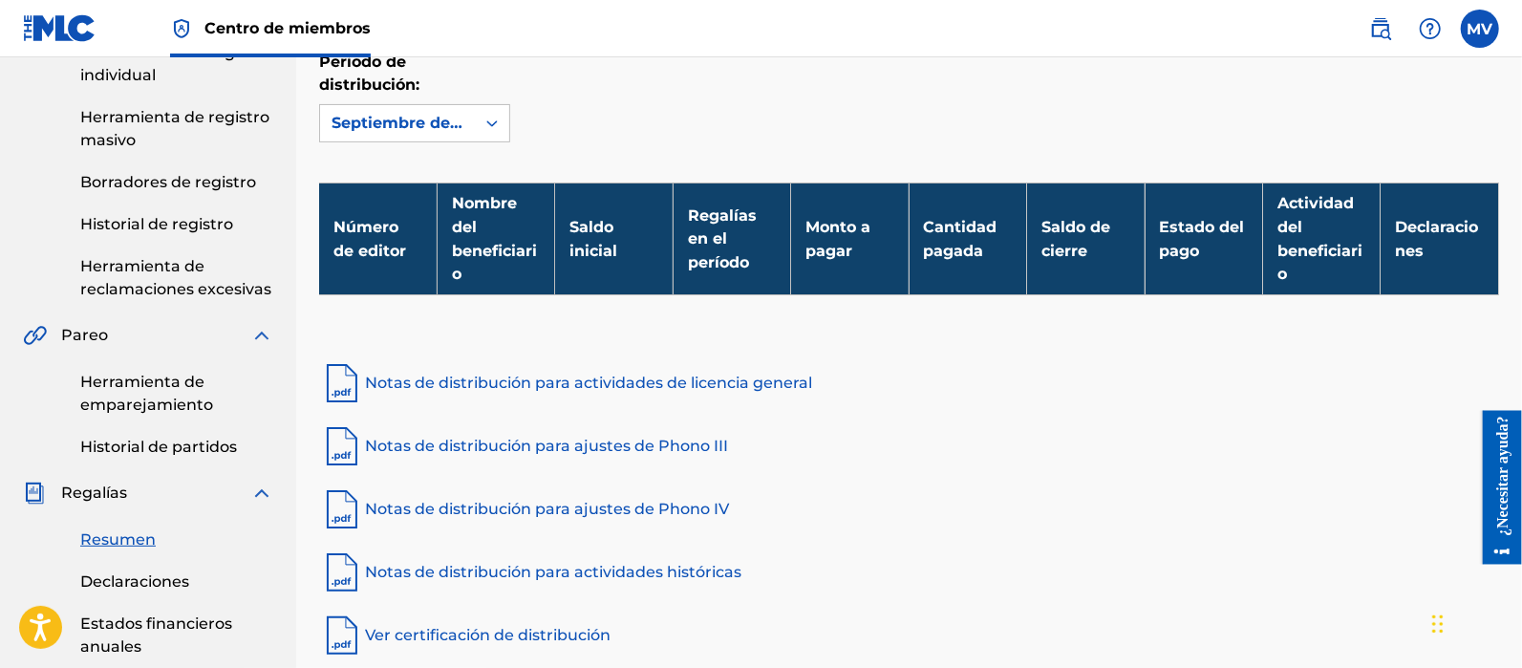
click at [1433, 239] on th "Declaraciones" at bounding box center [1439, 238] width 118 height 113
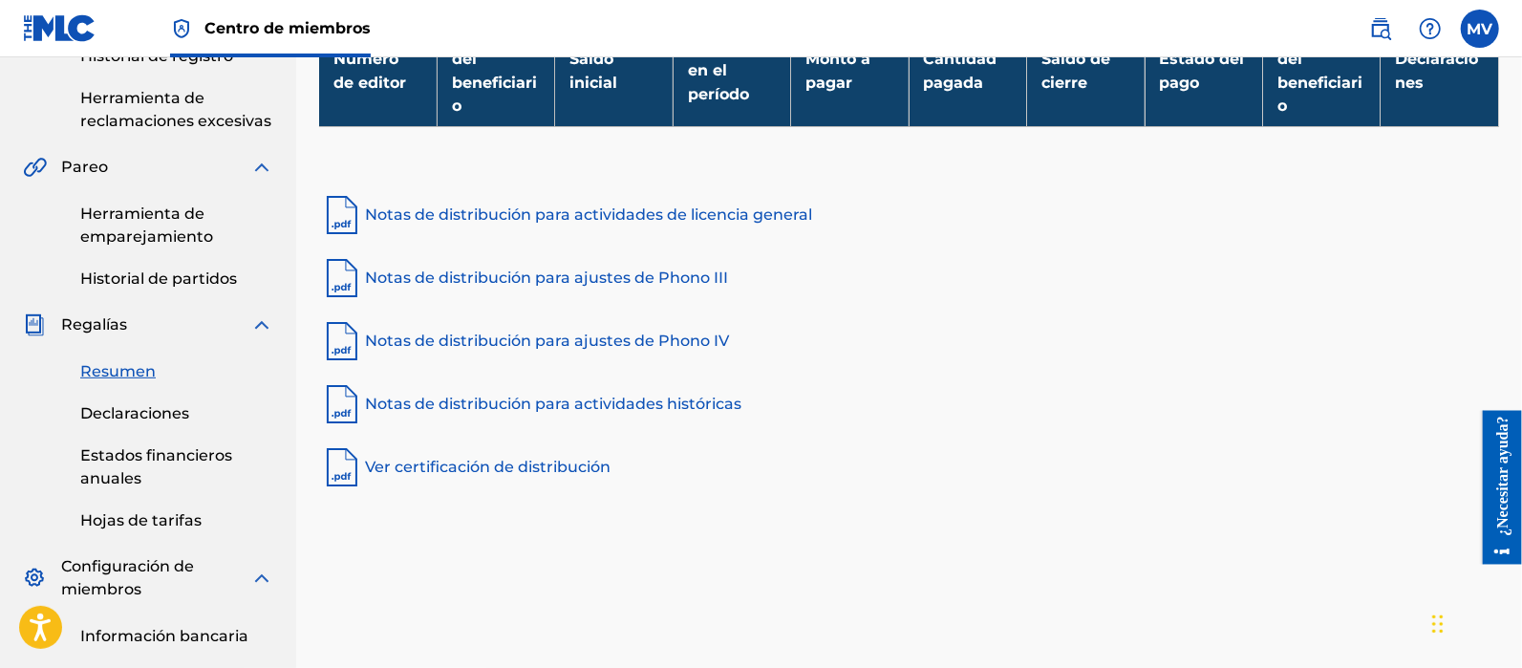
scroll to position [534, 0]
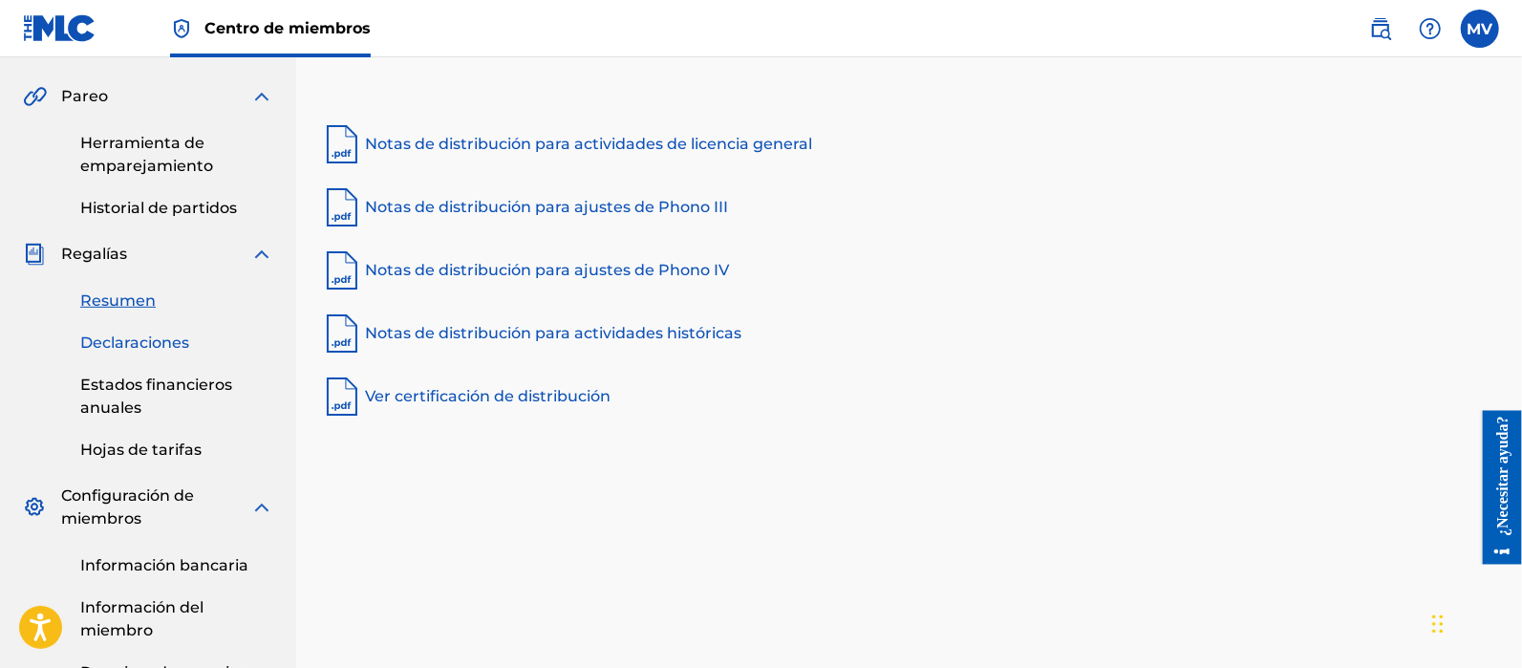
click at [112, 338] on font "Declaraciones" at bounding box center [134, 342] width 109 height 18
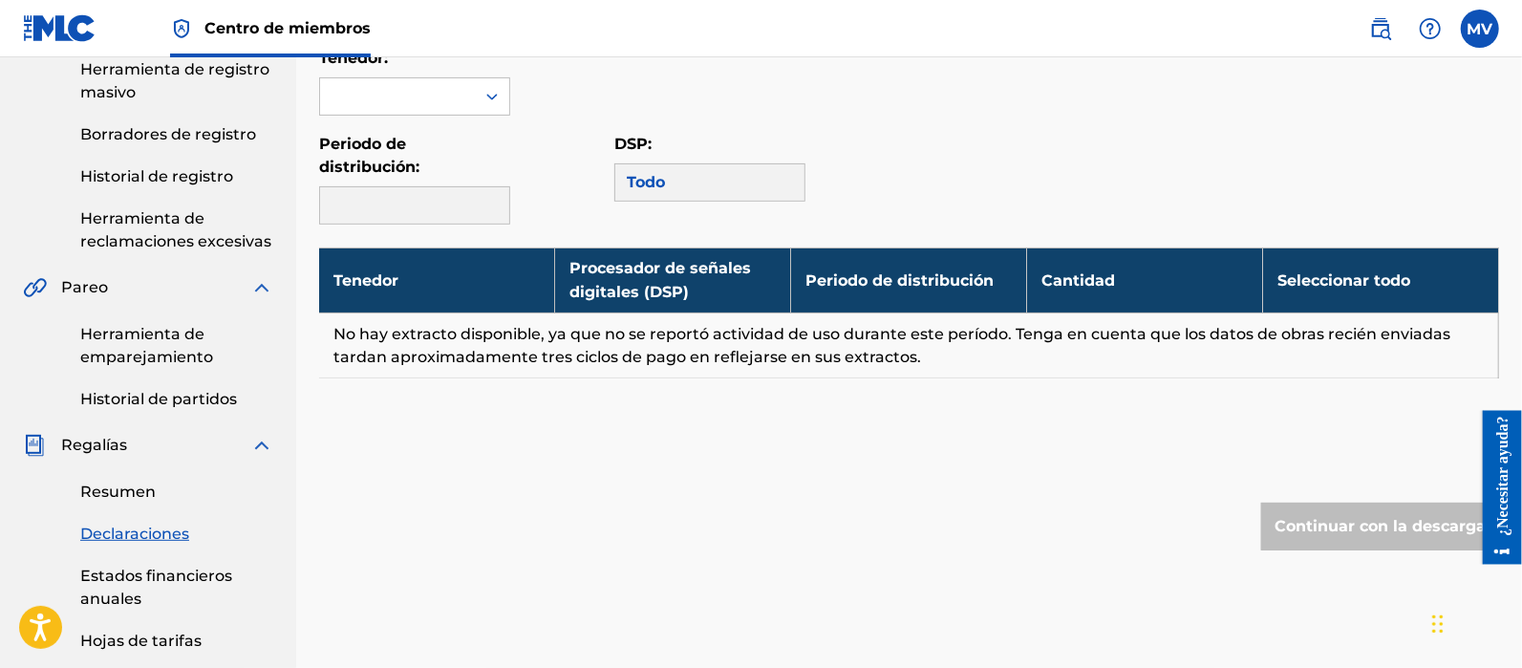
scroll to position [358, 0]
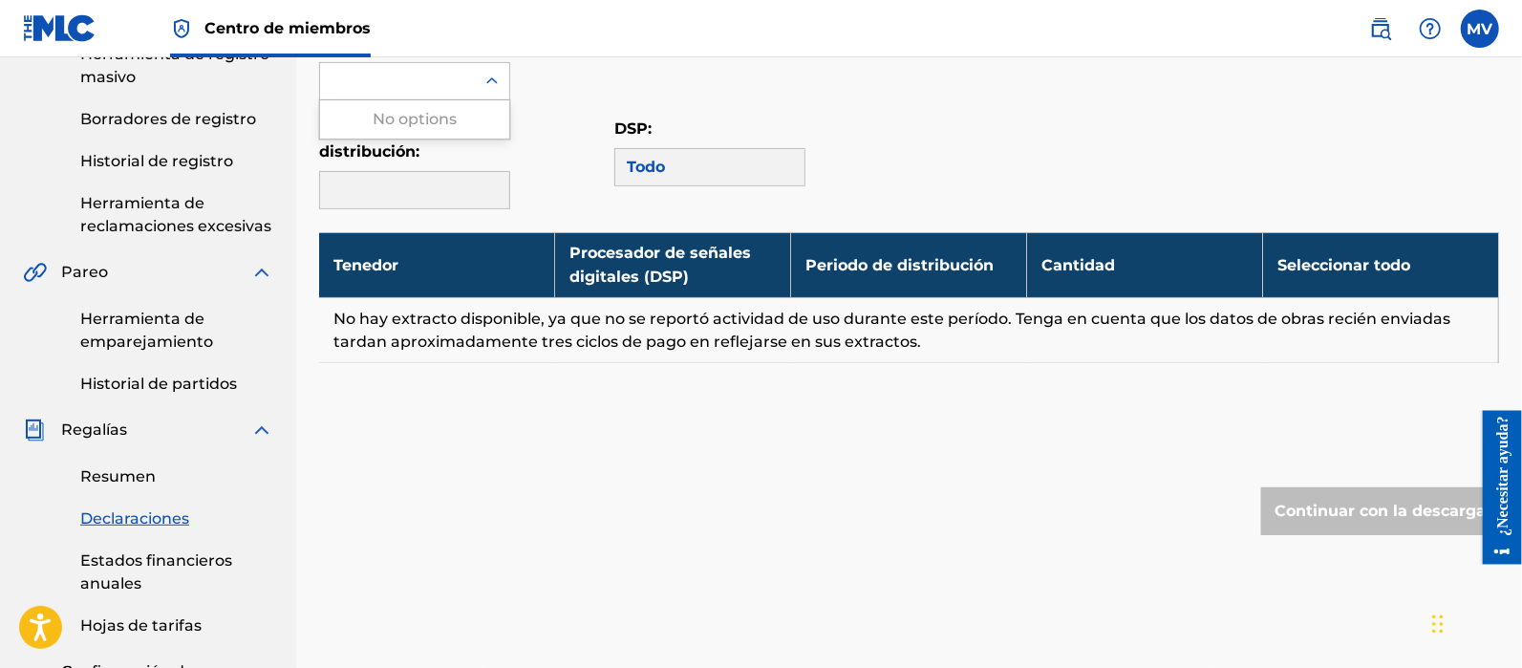
click at [450, 78] on div at bounding box center [397, 81] width 155 height 36
click at [716, 182] on div "Todo" at bounding box center [709, 167] width 191 height 38
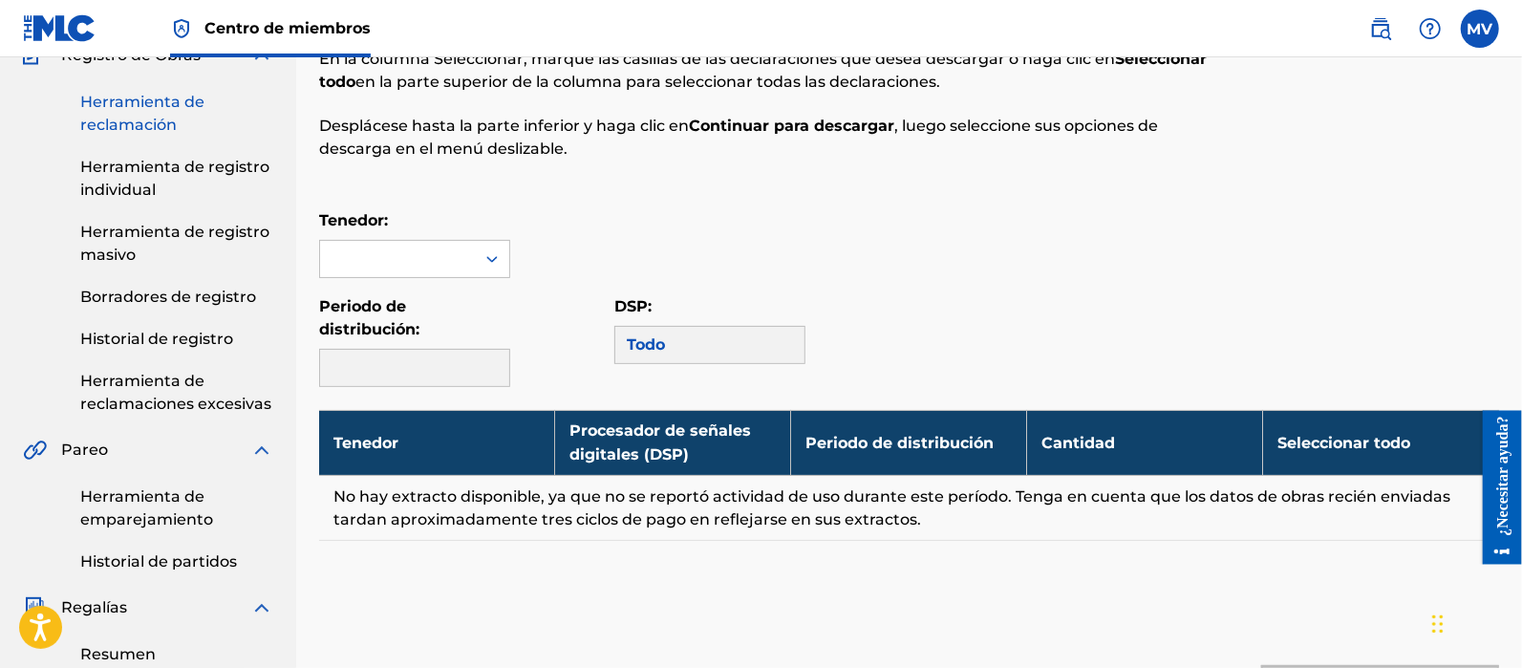
scroll to position [0, 0]
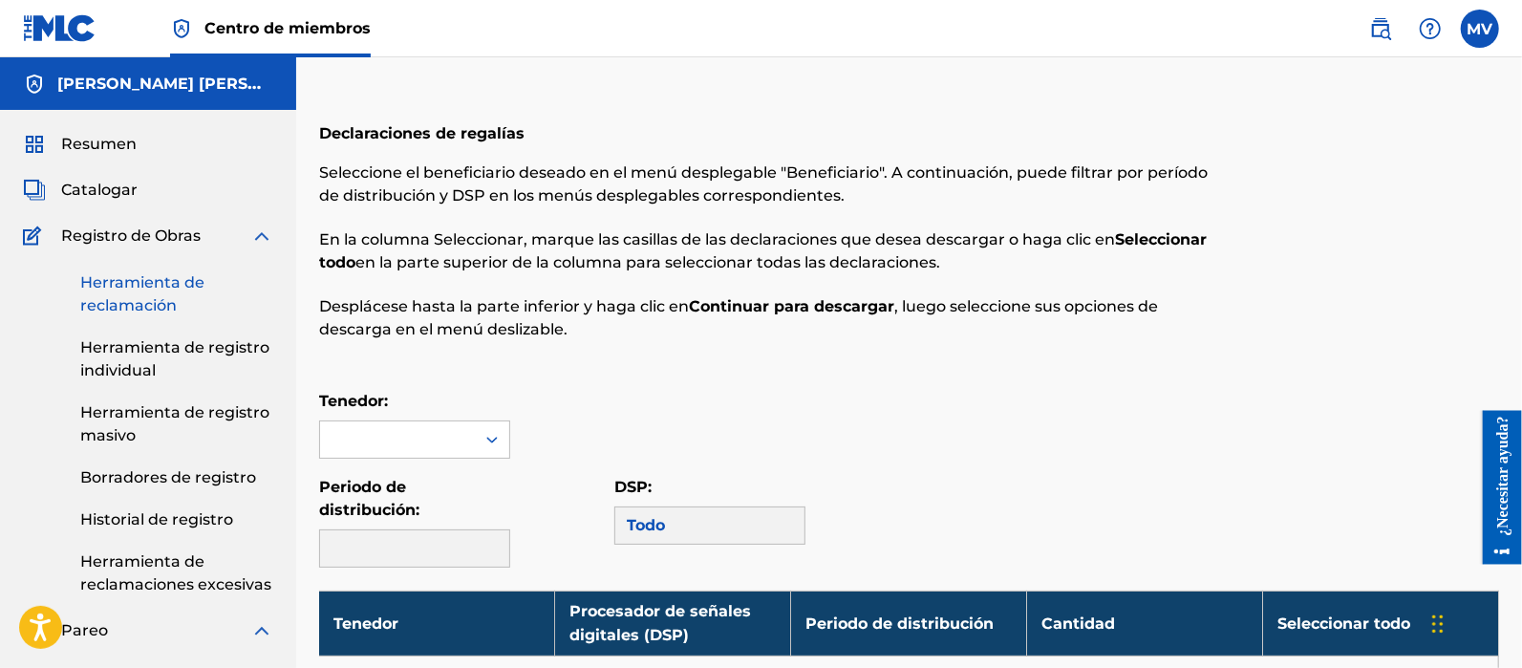
click at [120, 312] on font "Herramienta de reclamación" at bounding box center [142, 293] width 124 height 41
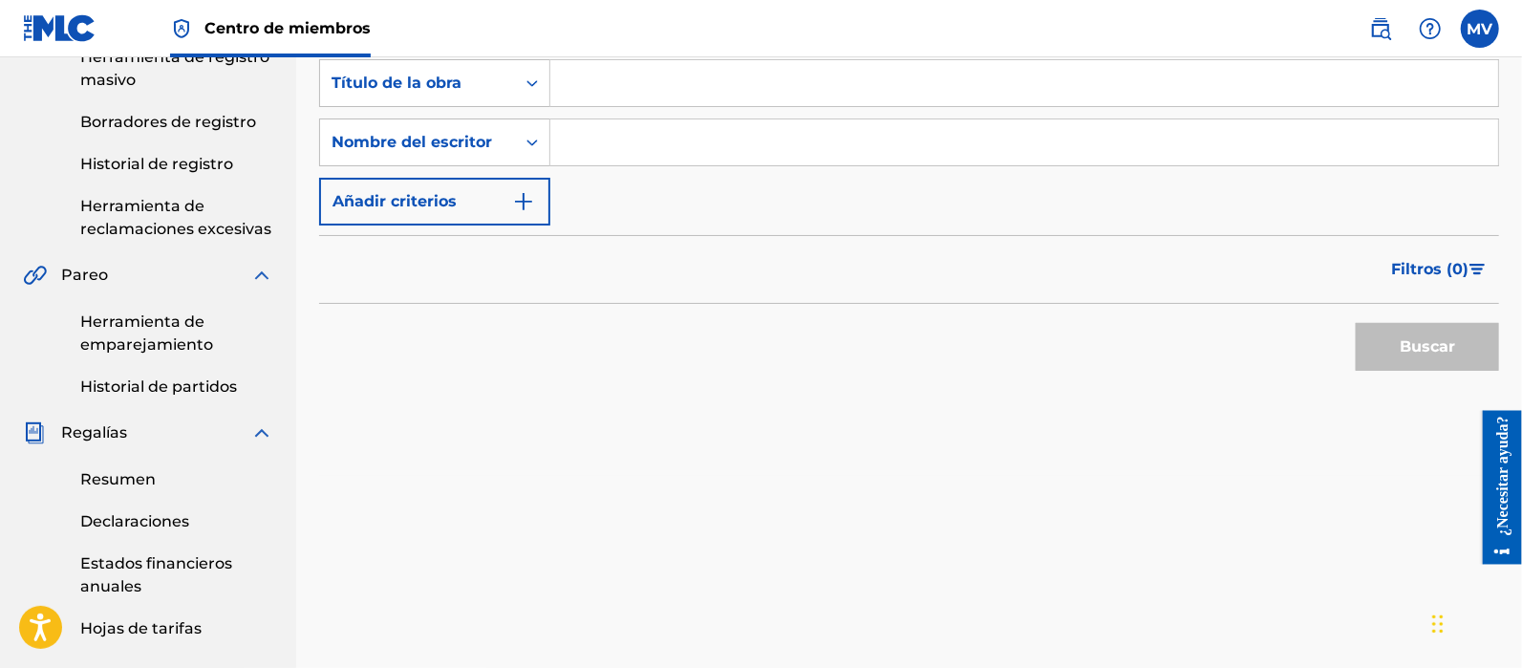
scroll to position [358, 0]
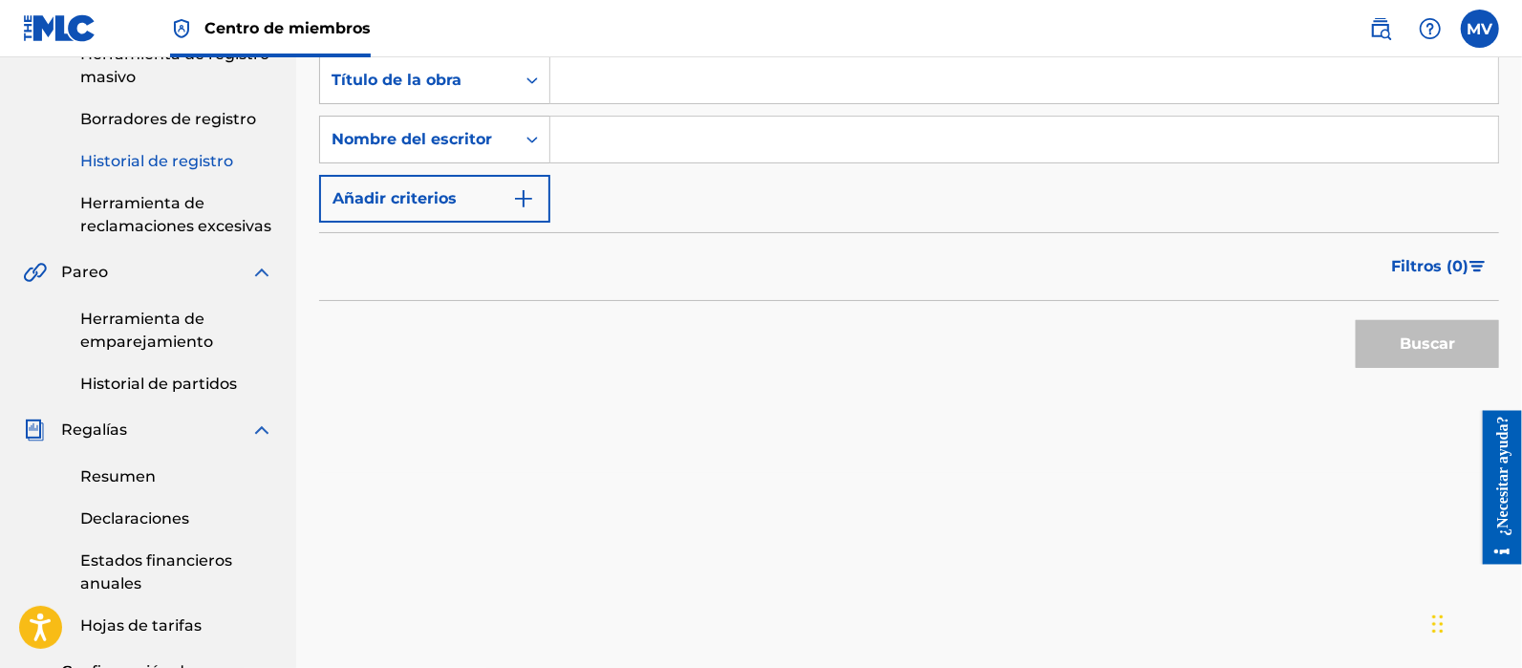
click at [155, 158] on font "Historial de registro" at bounding box center [156, 161] width 153 height 18
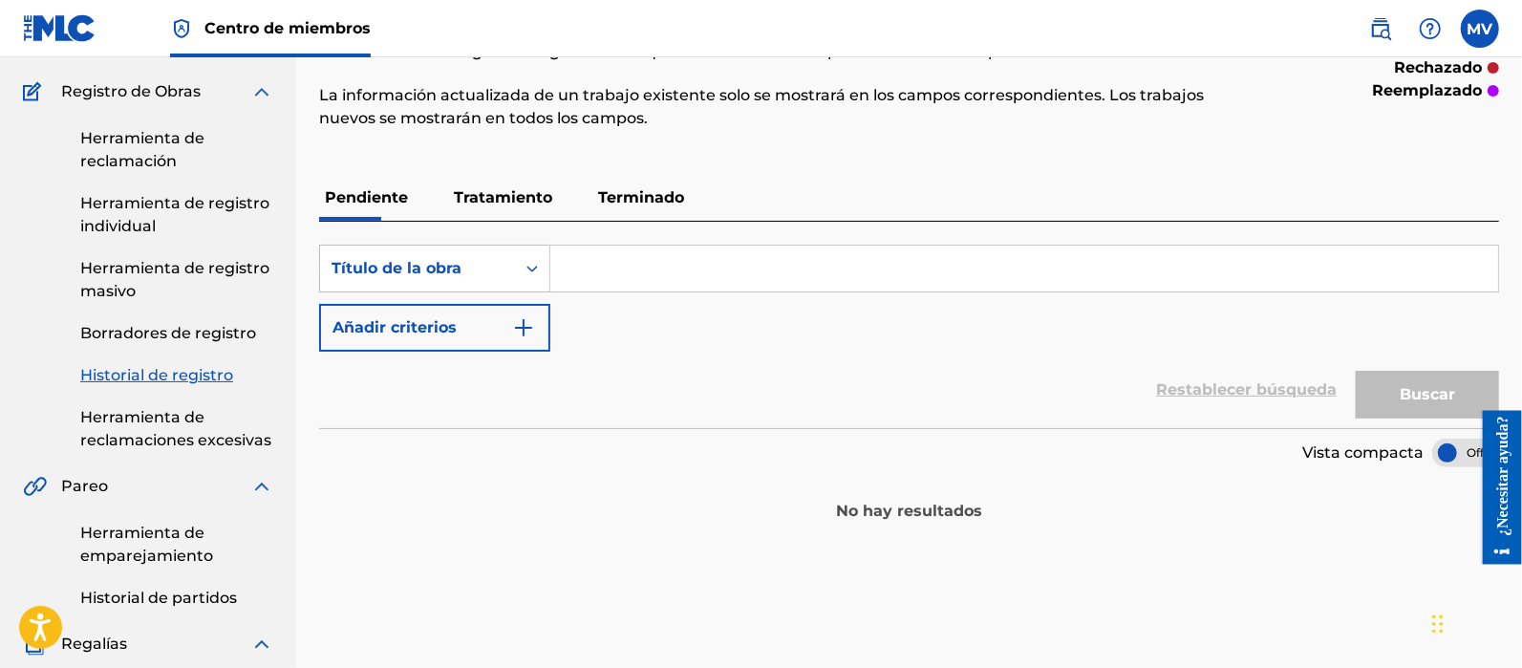
scroll to position [238, 0]
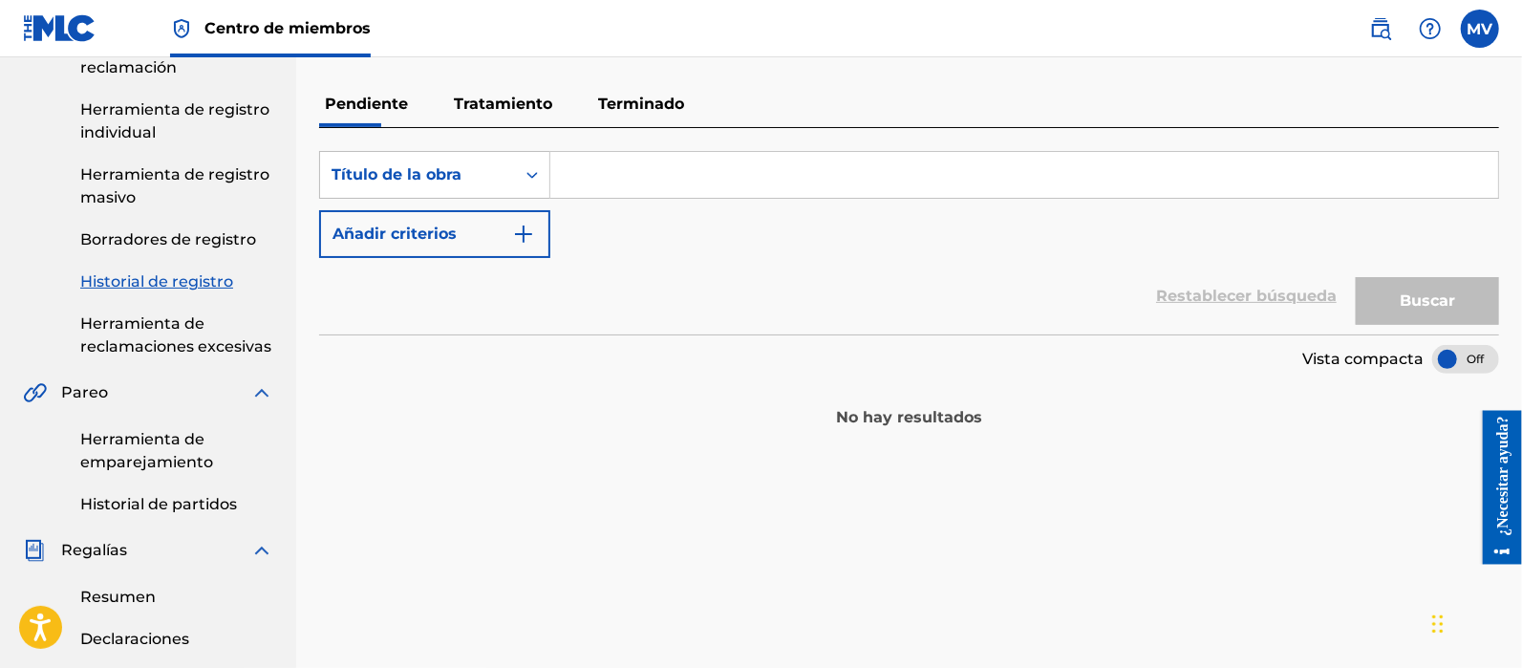
click at [514, 113] on p "Tratamiento" at bounding box center [503, 104] width 110 height 46
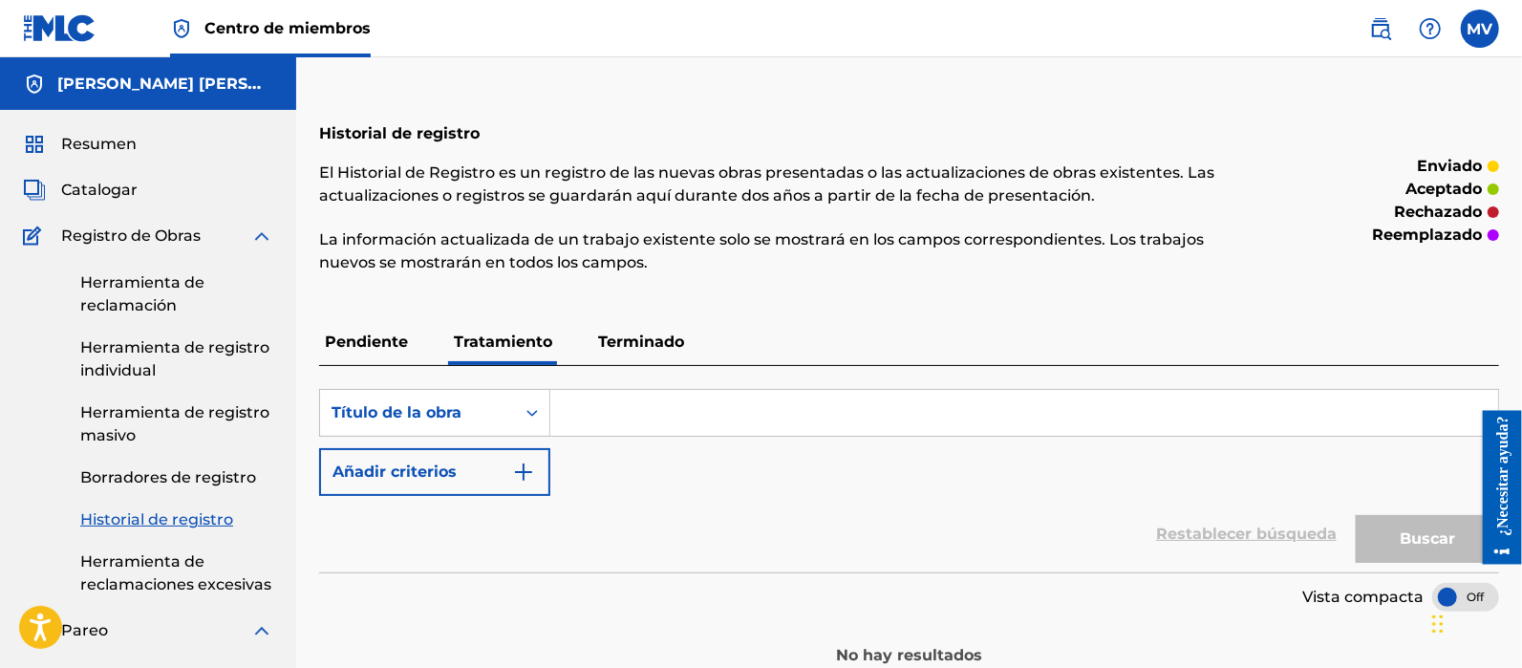
click at [671, 336] on font "Terminado" at bounding box center [641, 341] width 86 height 18
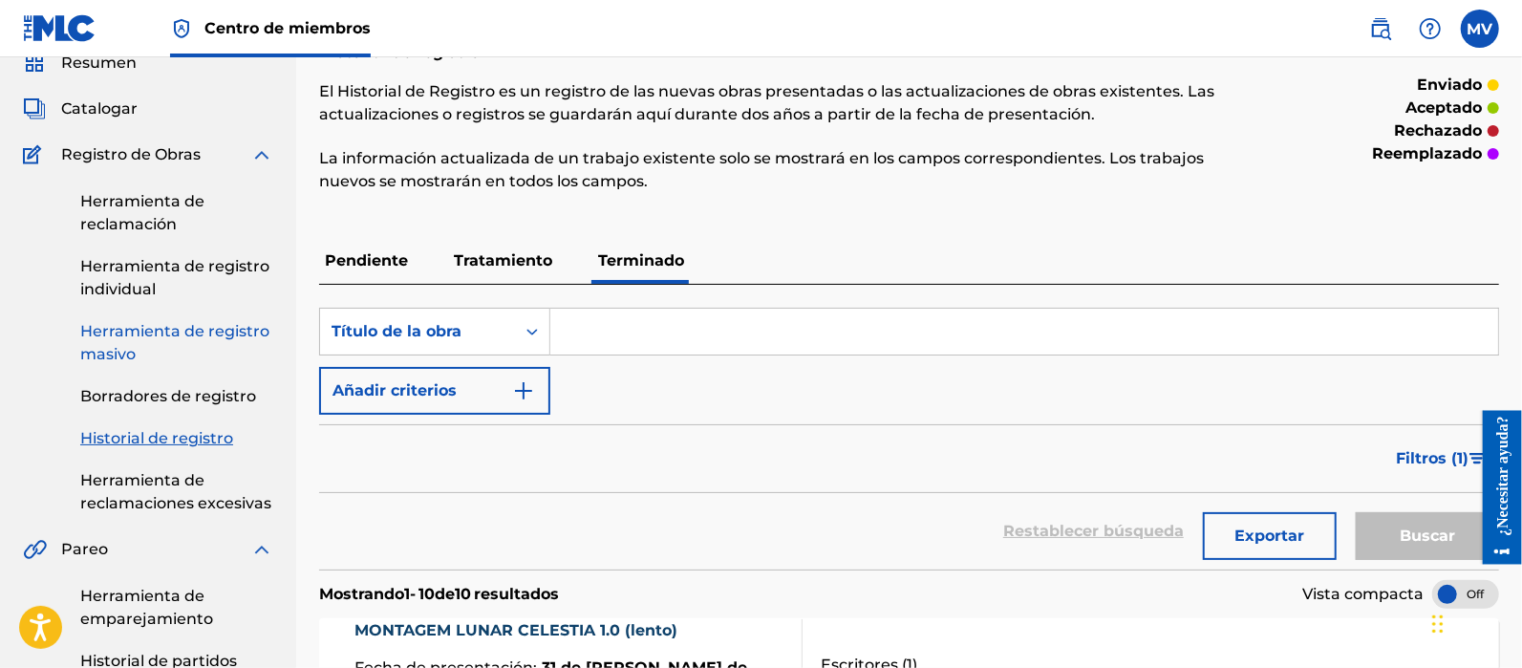
scroll to position [118, 0]
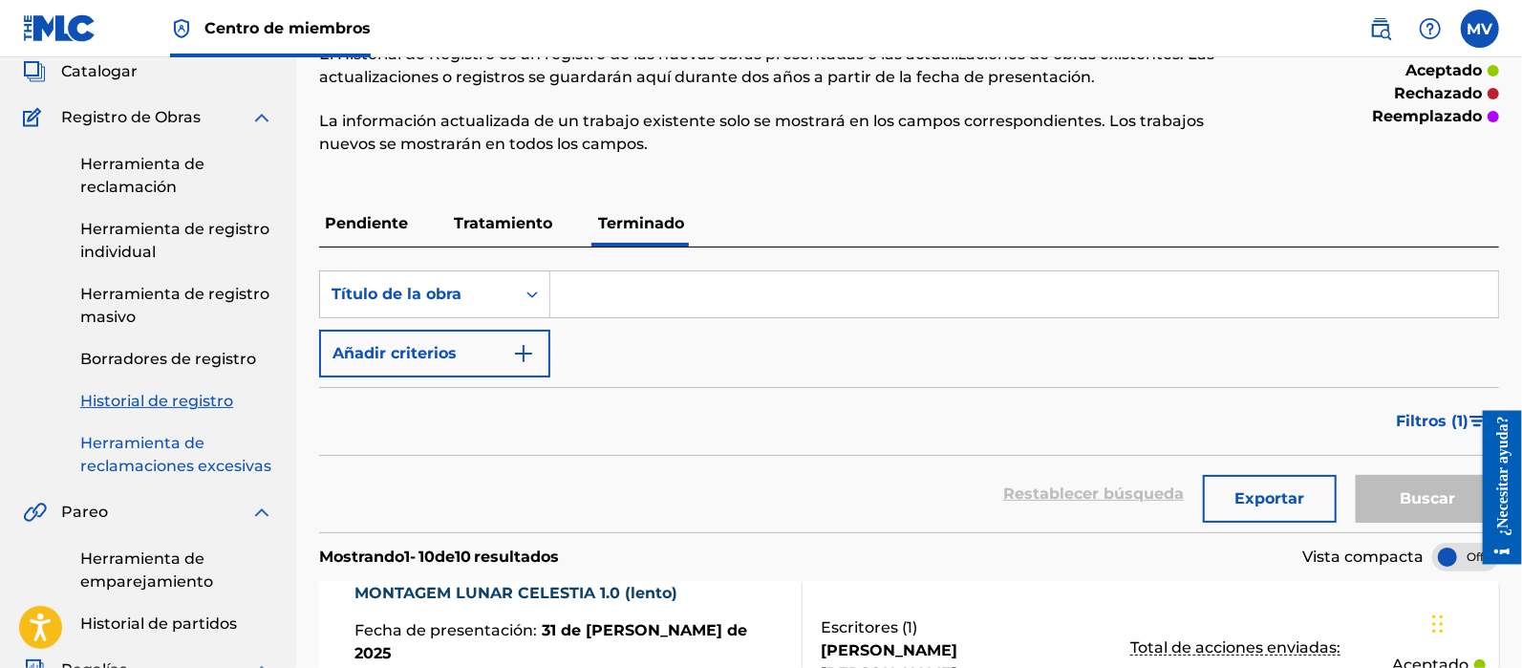
click at [199, 456] on font "Herramienta de reclamaciones excesivas" at bounding box center [175, 454] width 191 height 41
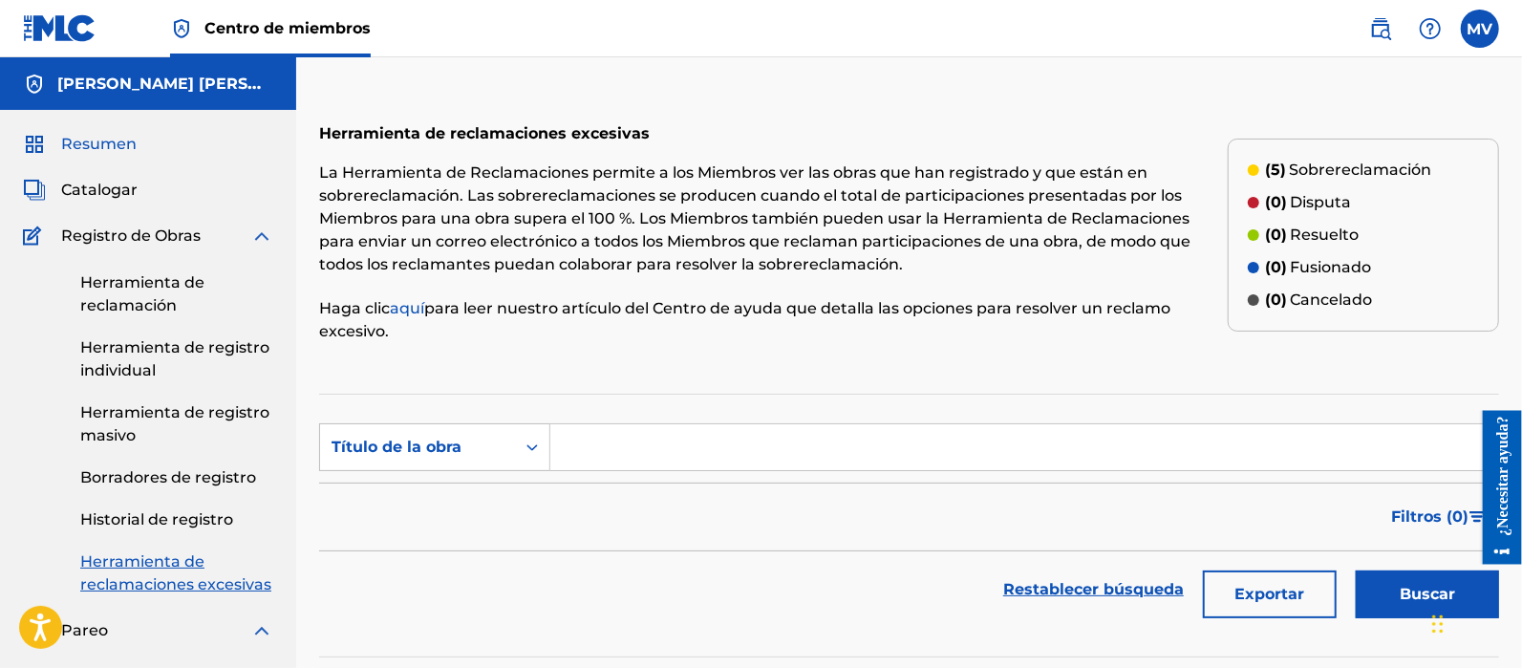
click at [100, 140] on font "Resumen" at bounding box center [98, 144] width 75 height 18
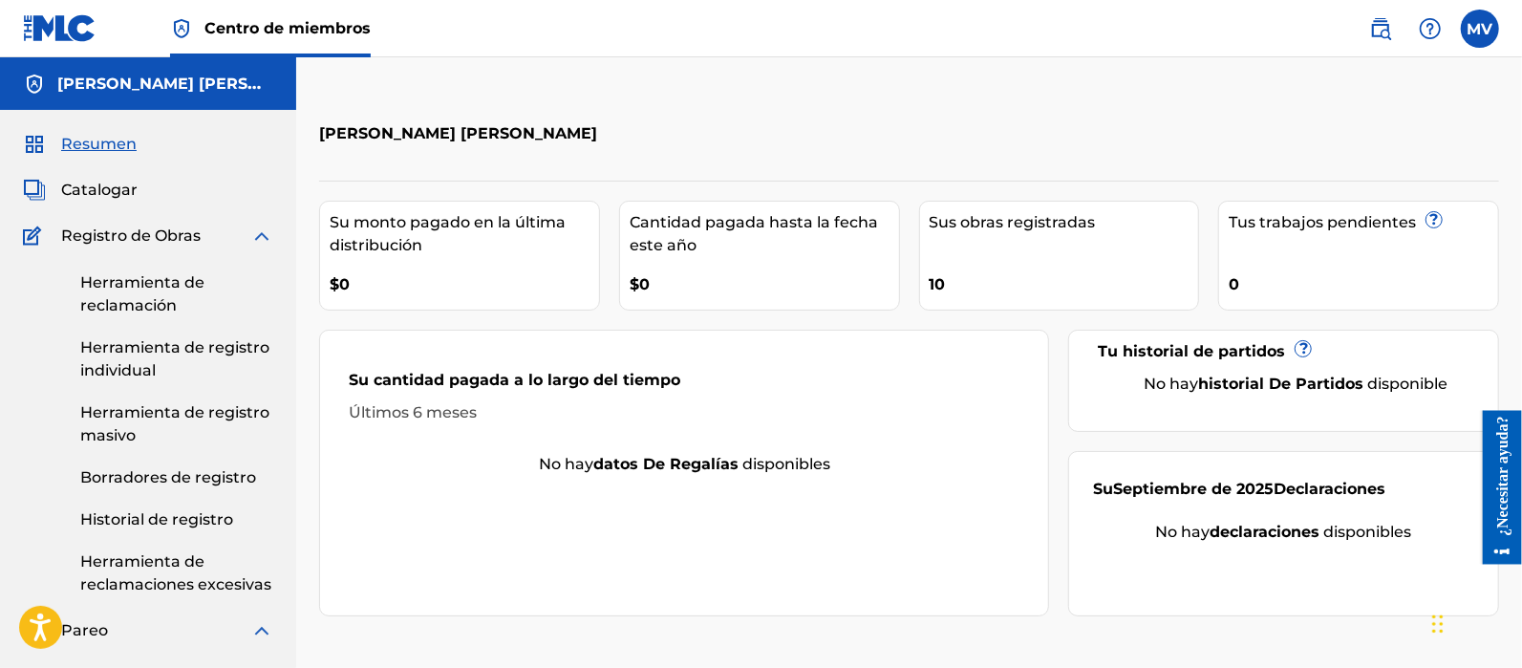
click at [396, 251] on font "Su monto pagado en la última distribución" at bounding box center [448, 233] width 236 height 41
click at [336, 291] on font "$0" at bounding box center [340, 284] width 20 height 18
click at [647, 284] on font "$0" at bounding box center [639, 284] width 20 height 18
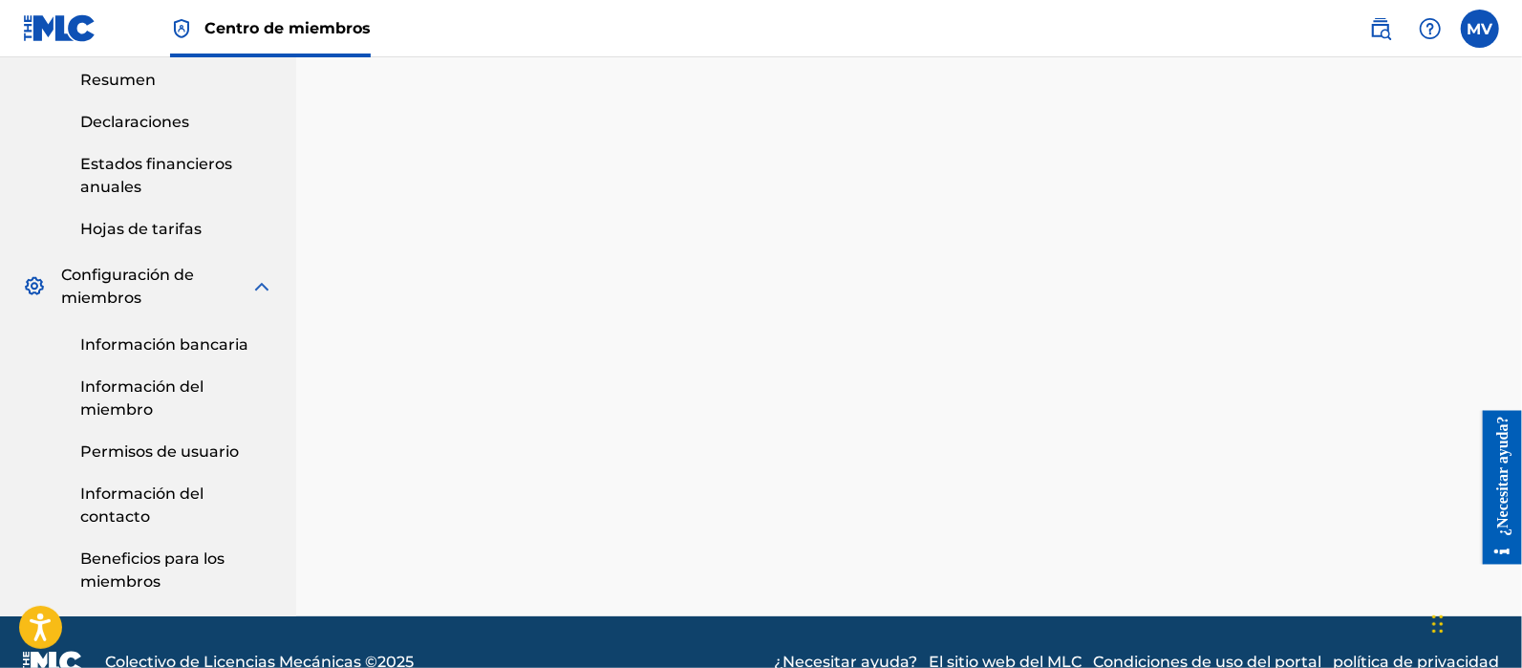
scroll to position [794, 0]
